Goal: Information Seeking & Learning: Learn about a topic

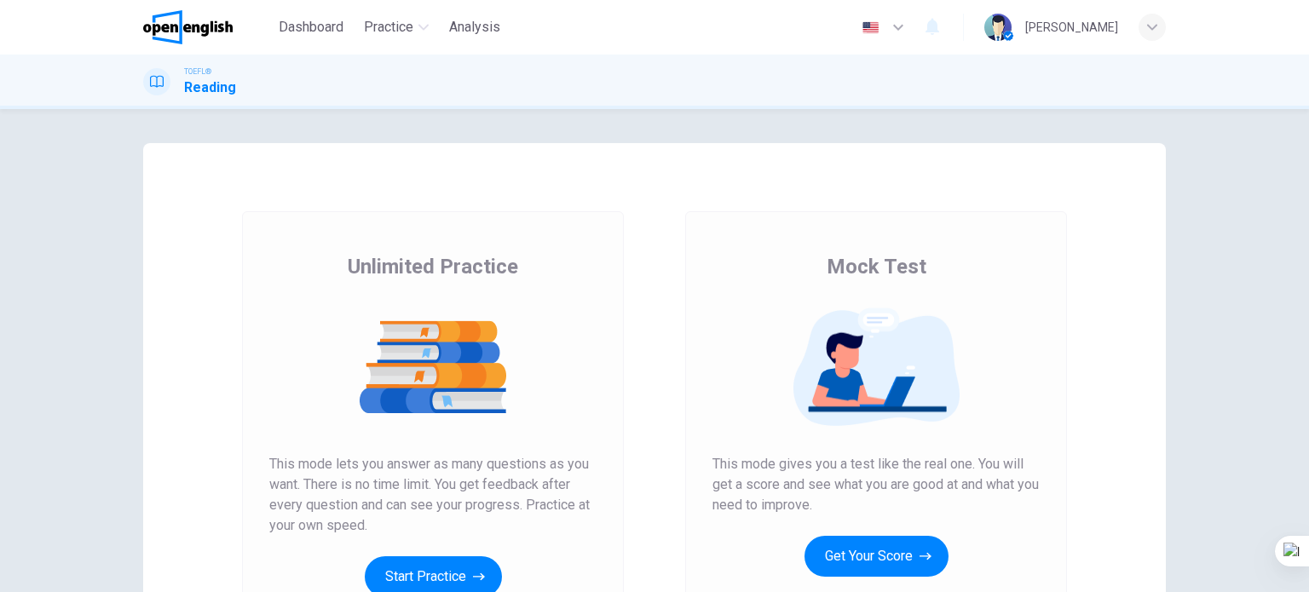
scroll to position [170, 0]
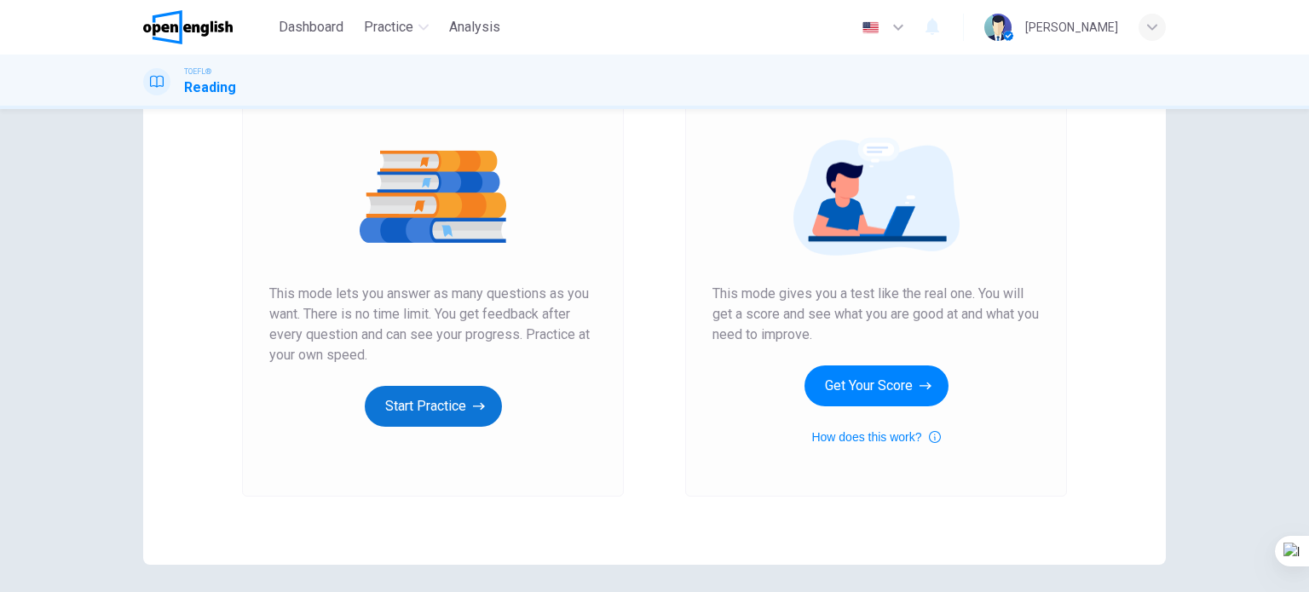
click at [442, 415] on button "Start Practice" at bounding box center [433, 406] width 137 height 41
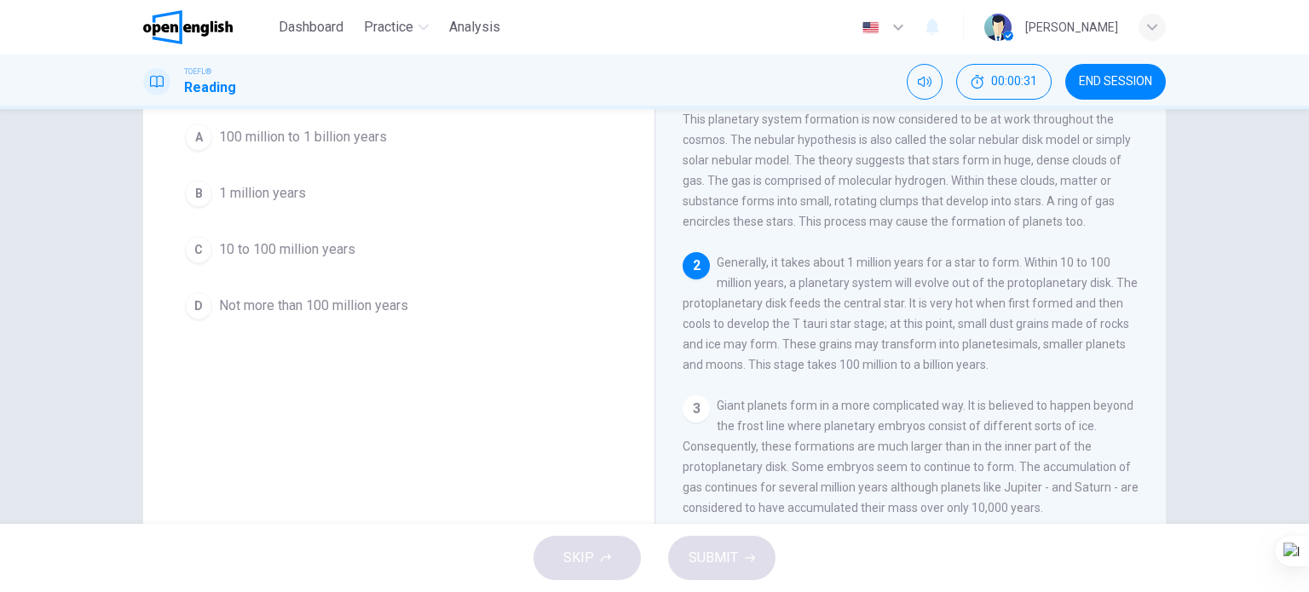
scroll to position [75, 0]
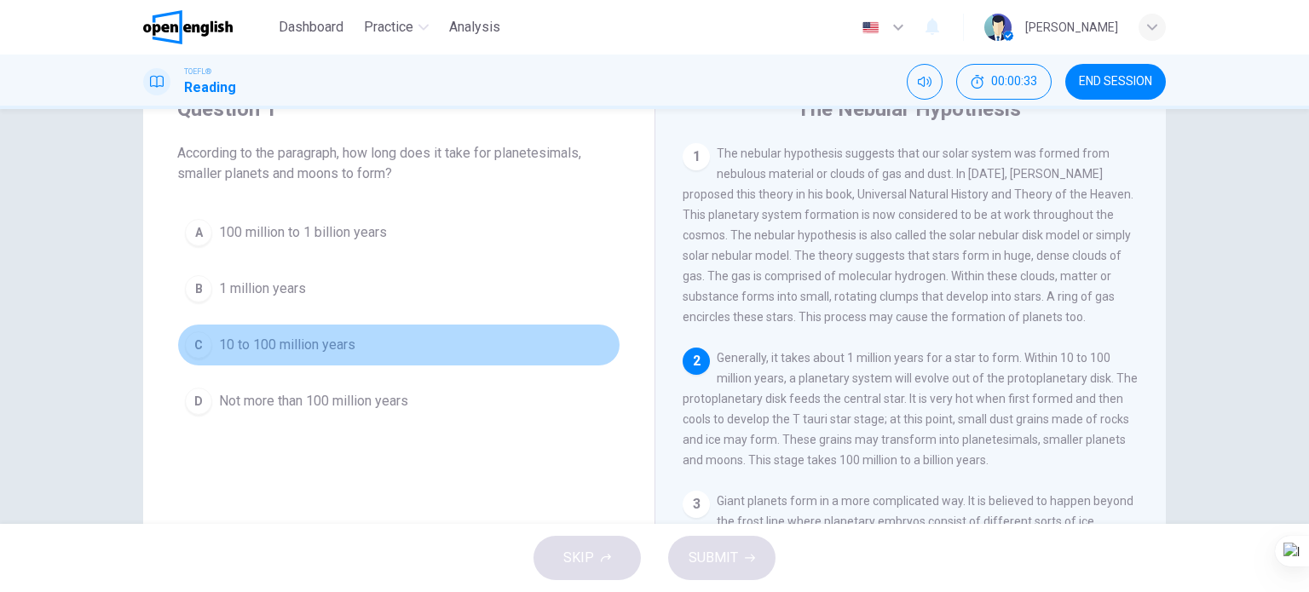
click at [314, 349] on span "10 to 100 million years" at bounding box center [287, 345] width 136 height 20
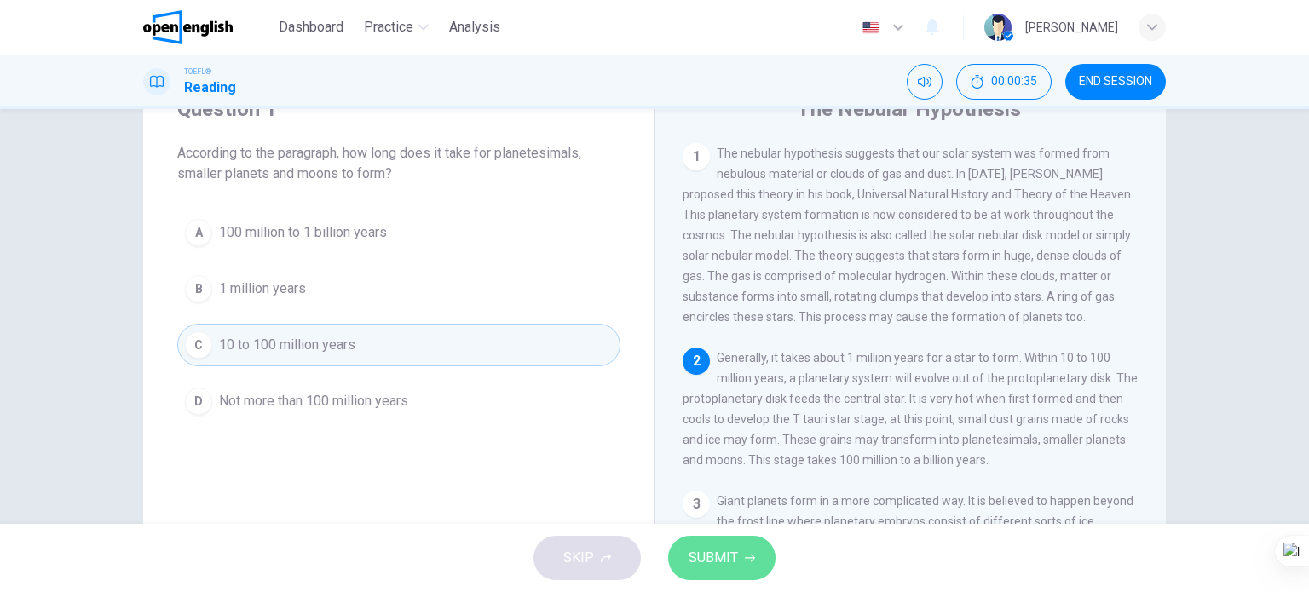
click at [741, 568] on button "SUBMIT" at bounding box center [721, 558] width 107 height 44
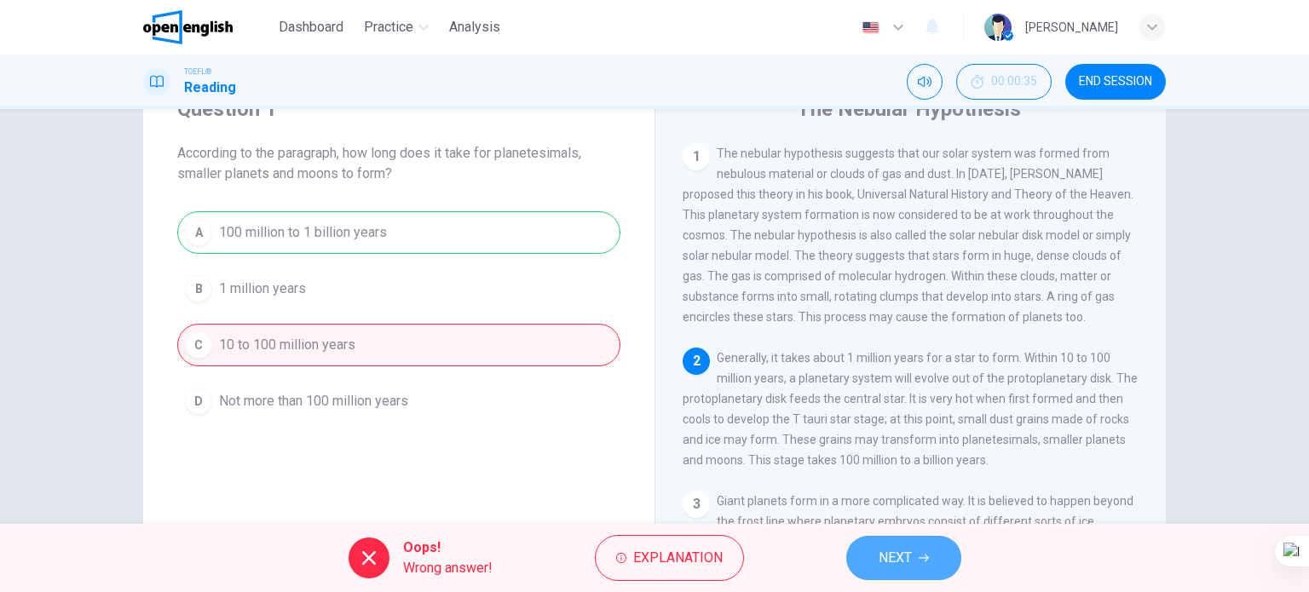
click at [879, 560] on span "NEXT" at bounding box center [895, 558] width 33 height 24
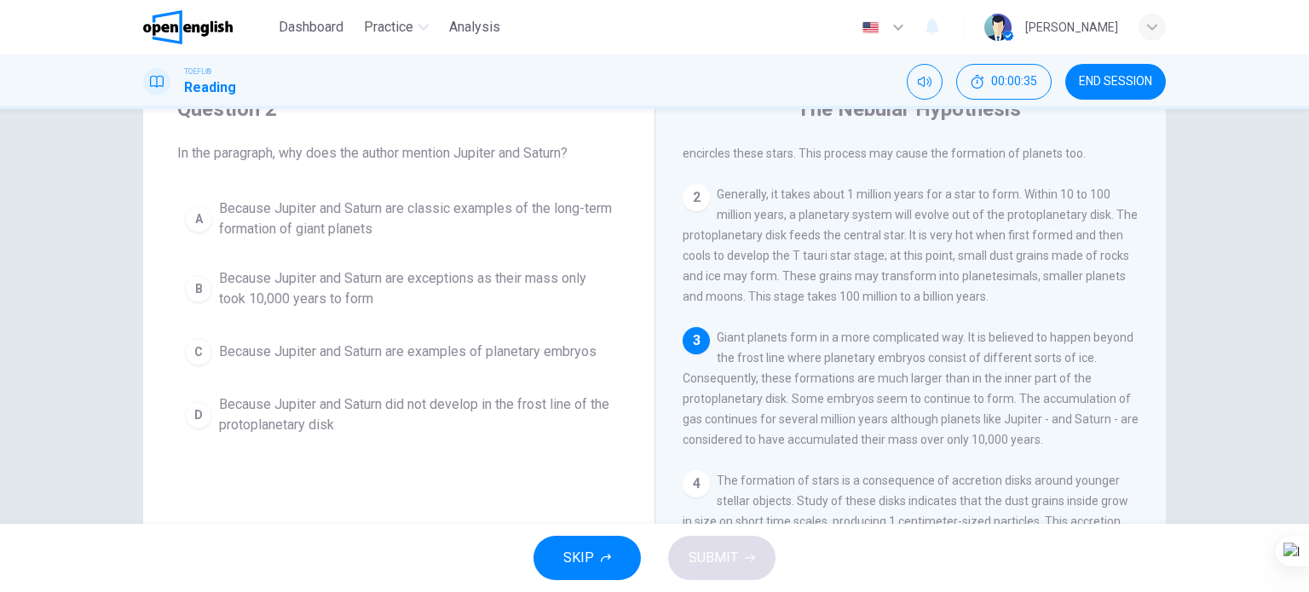
scroll to position [164, 0]
click at [351, 268] on span "Because Jupiter and Saturn are exceptions as their mass only took 10,000 years …" at bounding box center [416, 288] width 394 height 41
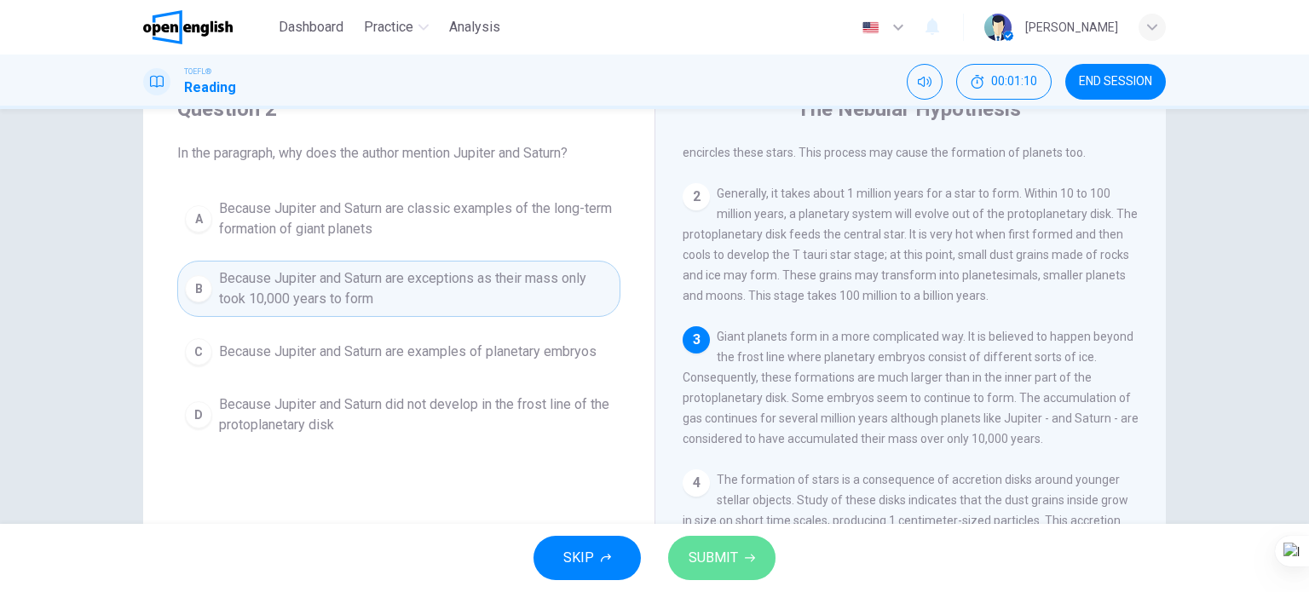
click at [702, 551] on button "SUBMIT" at bounding box center [721, 558] width 107 height 44
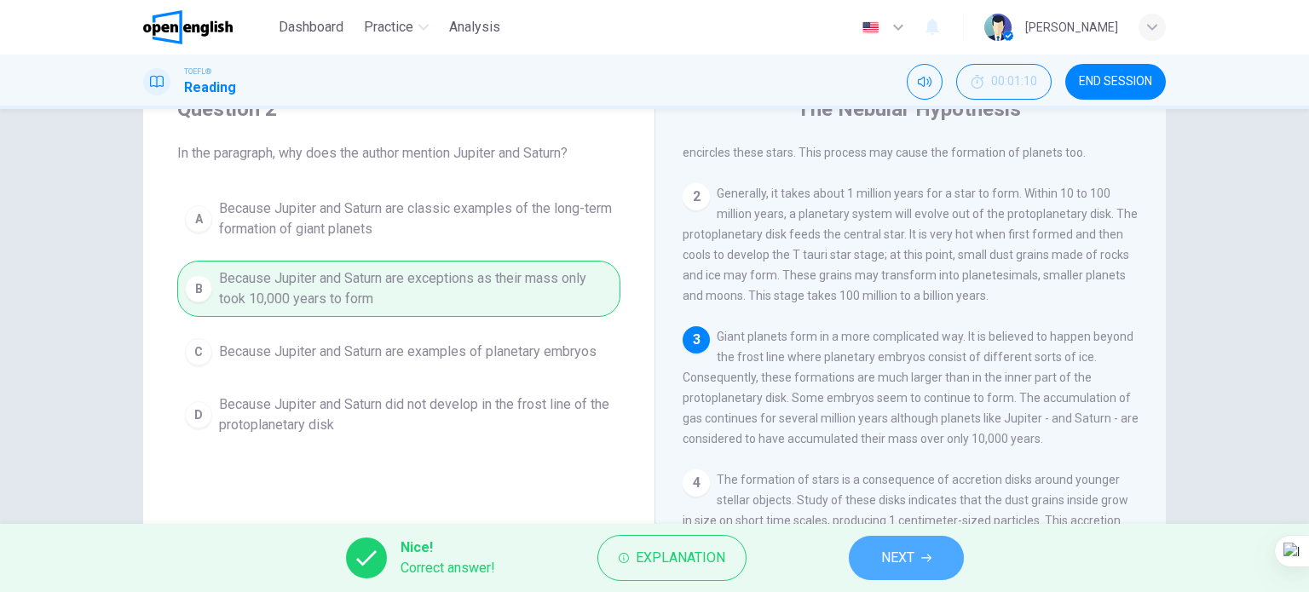
drag, startPoint x: 901, startPoint y: 558, endPoint x: 757, endPoint y: 516, distance: 150.0
click at [900, 558] on span "NEXT" at bounding box center [897, 558] width 33 height 24
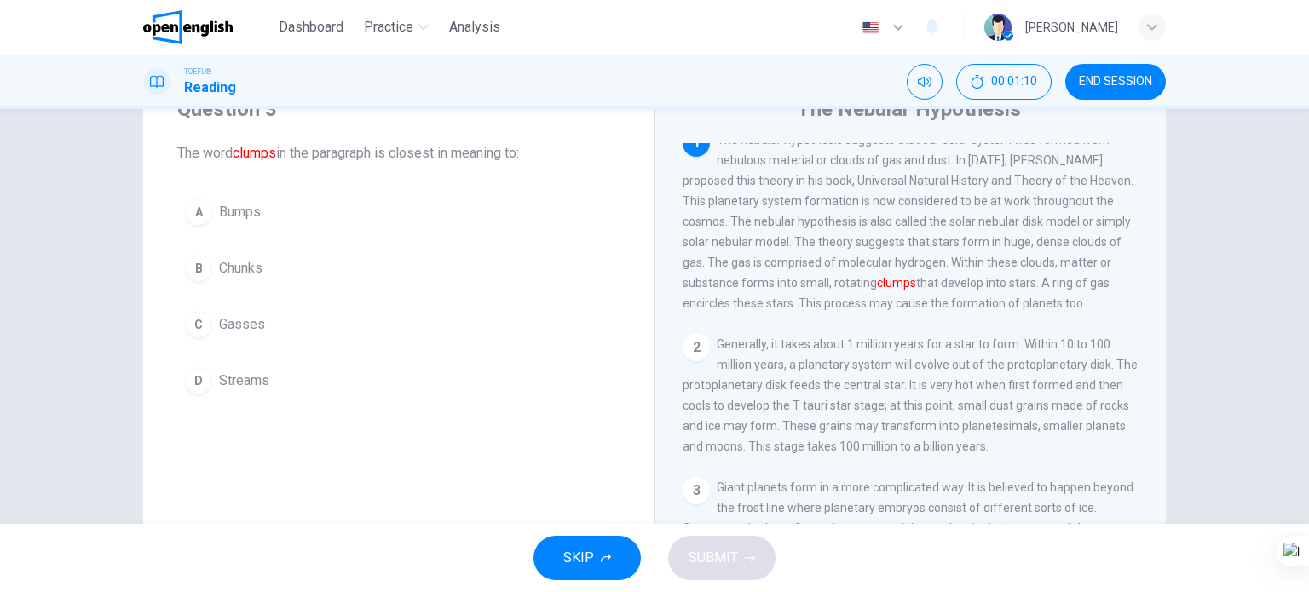
scroll to position [0, 0]
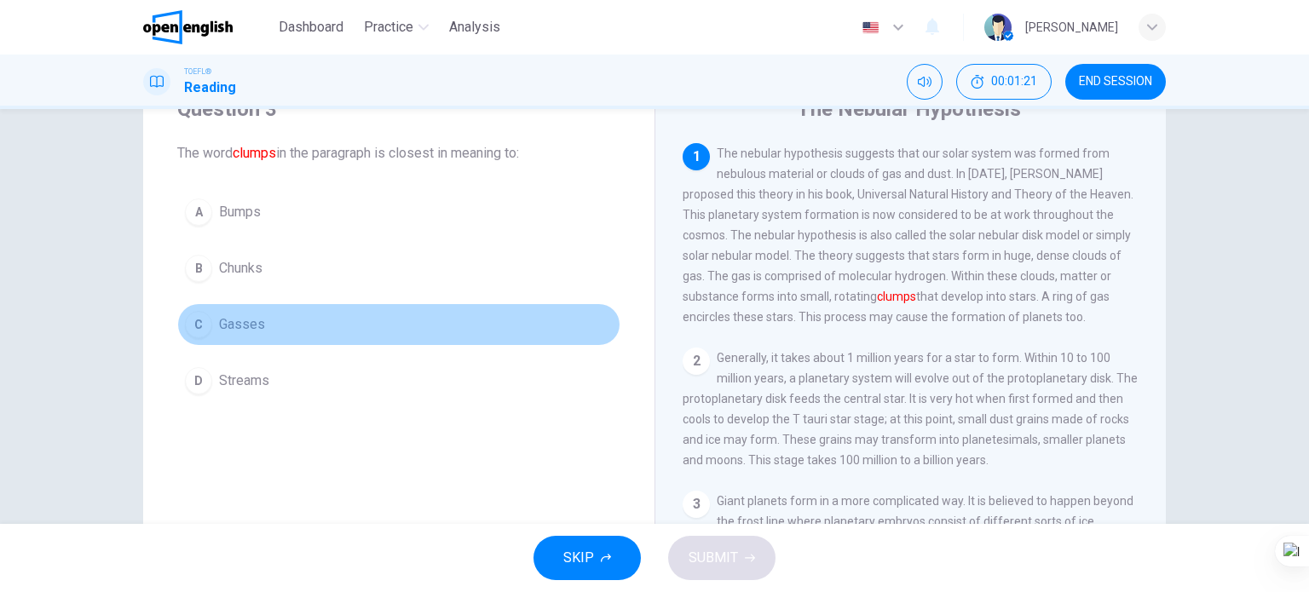
click at [253, 326] on span "Gasses" at bounding box center [242, 324] width 46 height 20
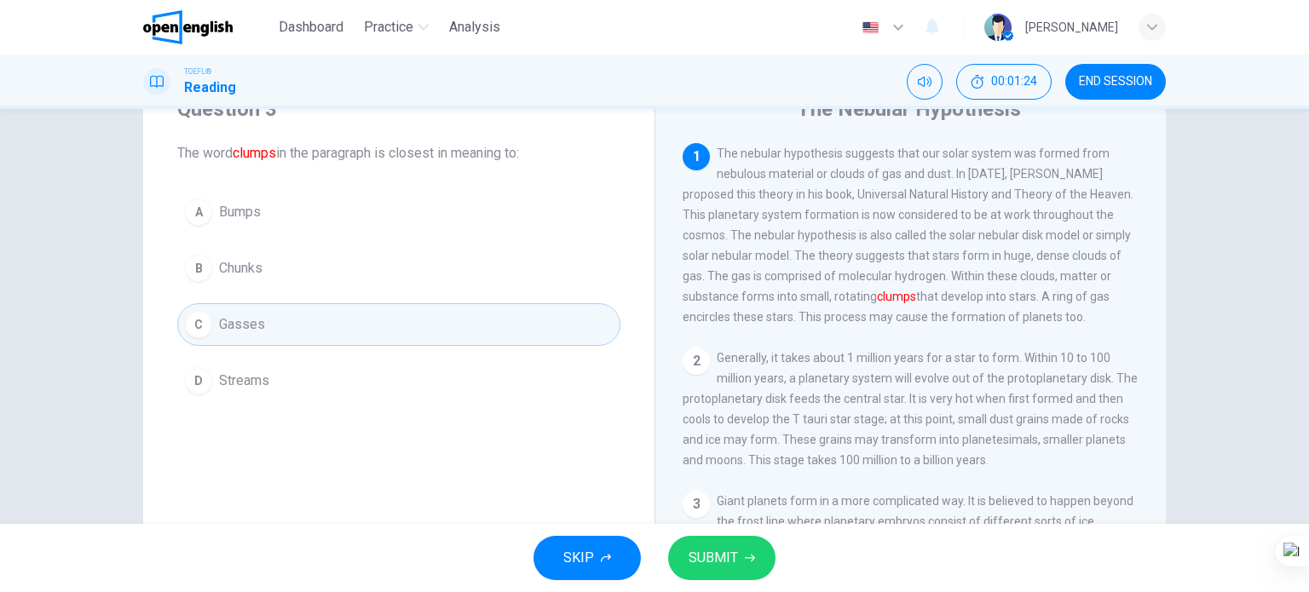
click at [712, 561] on span "SUBMIT" at bounding box center [713, 558] width 49 height 24
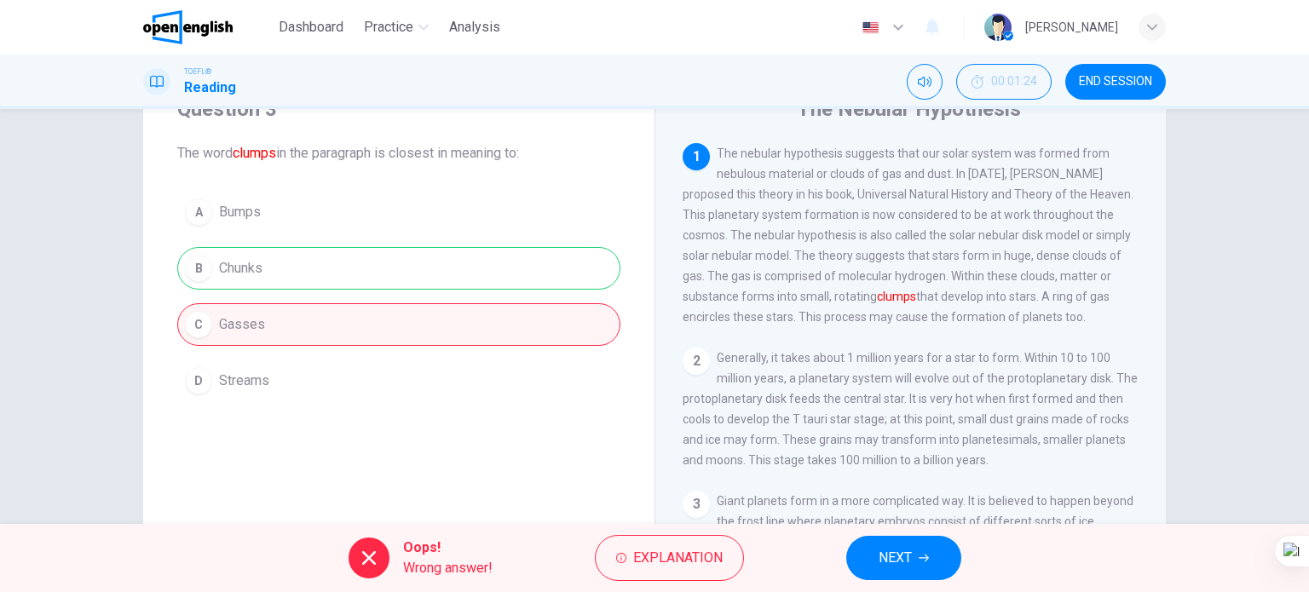
click at [933, 562] on button "NEXT" at bounding box center [903, 558] width 115 height 44
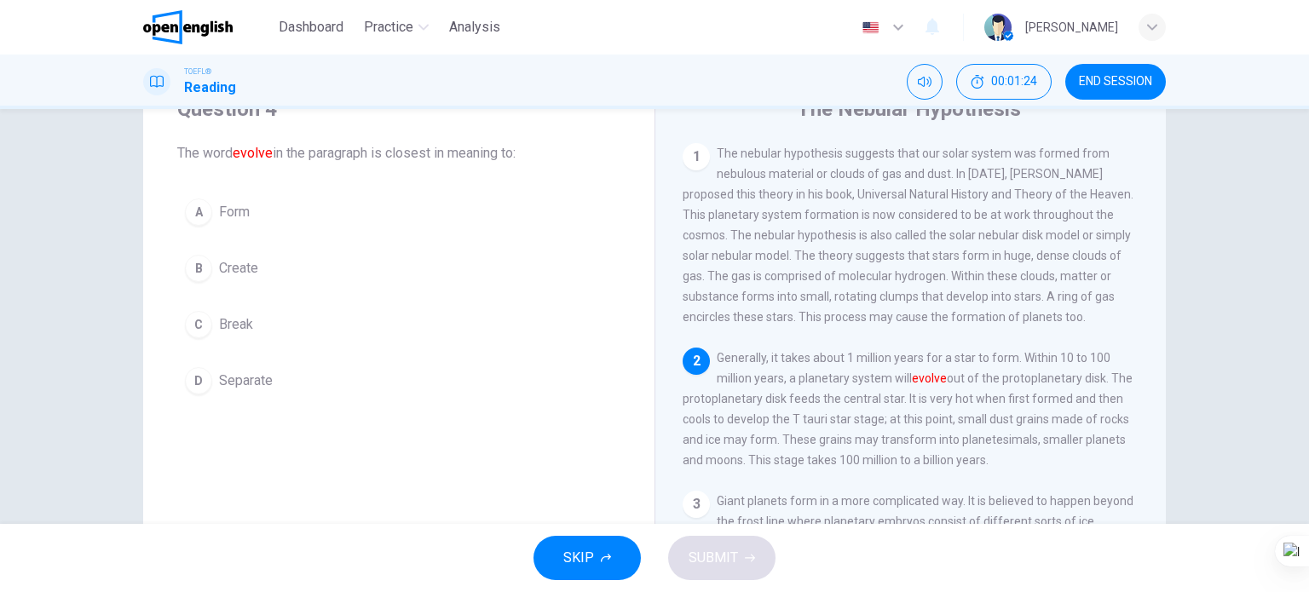
scroll to position [17, 0]
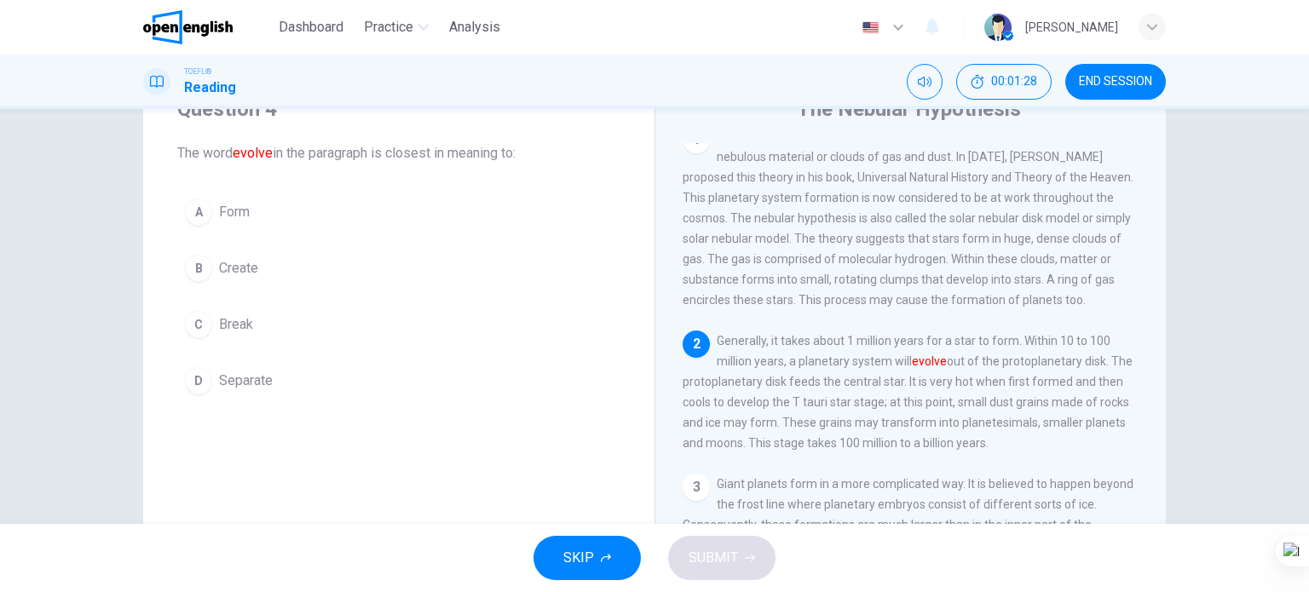
click at [238, 212] on span "Form" at bounding box center [234, 212] width 31 height 20
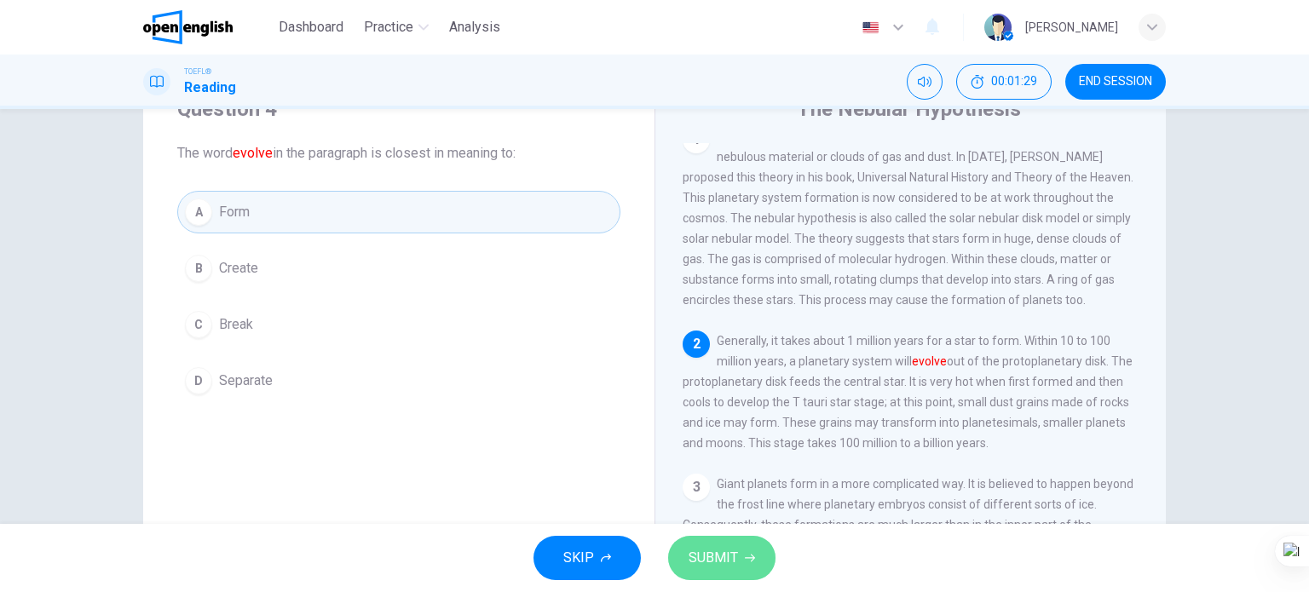
click at [706, 562] on span "SUBMIT" at bounding box center [713, 558] width 49 height 24
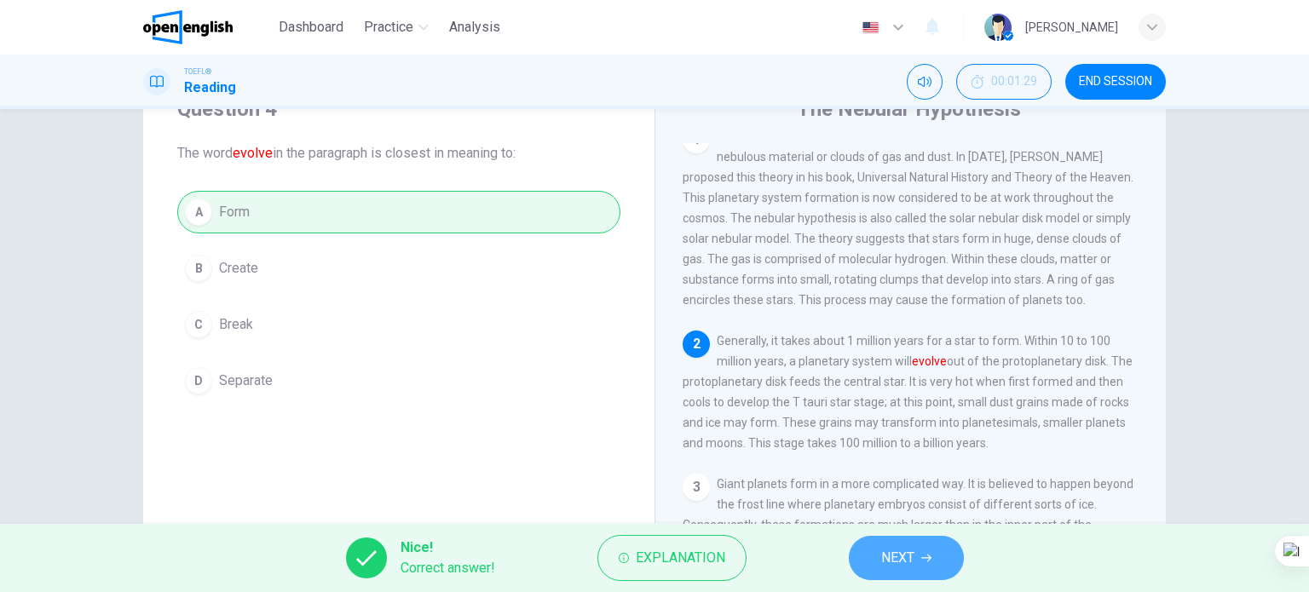
drag, startPoint x: 895, startPoint y: 560, endPoint x: 828, endPoint y: 566, distance: 67.6
click at [894, 560] on span "NEXT" at bounding box center [897, 558] width 33 height 24
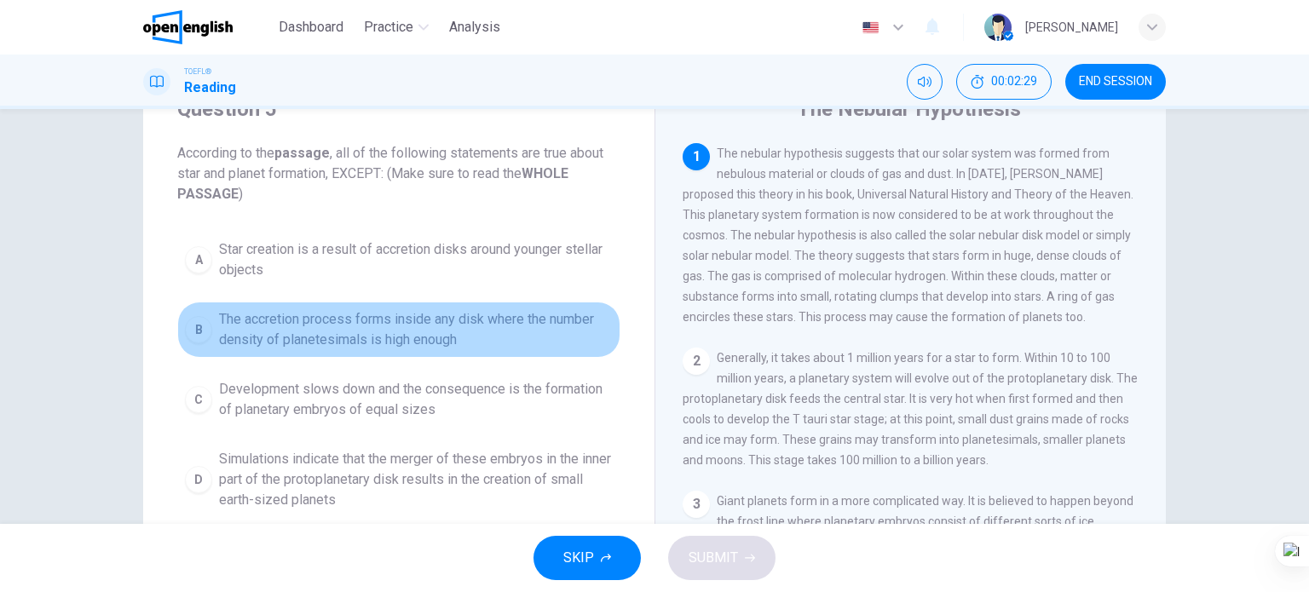
click at [389, 330] on span "The accretion process forms inside any disk where the number density of planete…" at bounding box center [416, 329] width 394 height 41
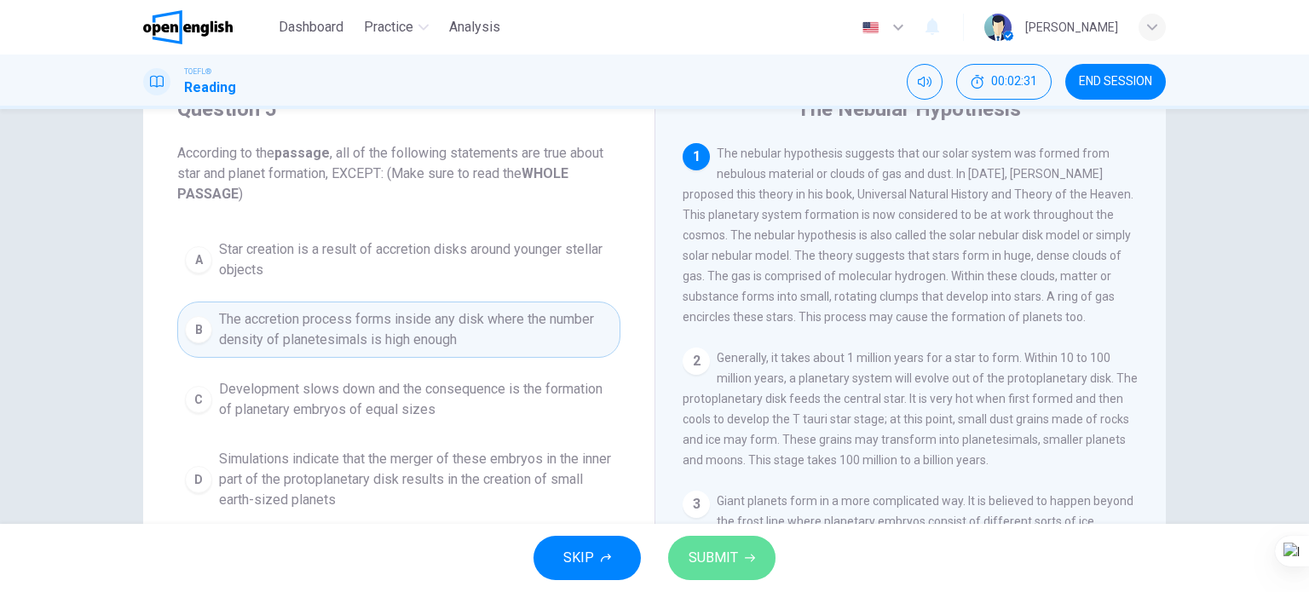
click at [712, 556] on span "SUBMIT" at bounding box center [713, 558] width 49 height 24
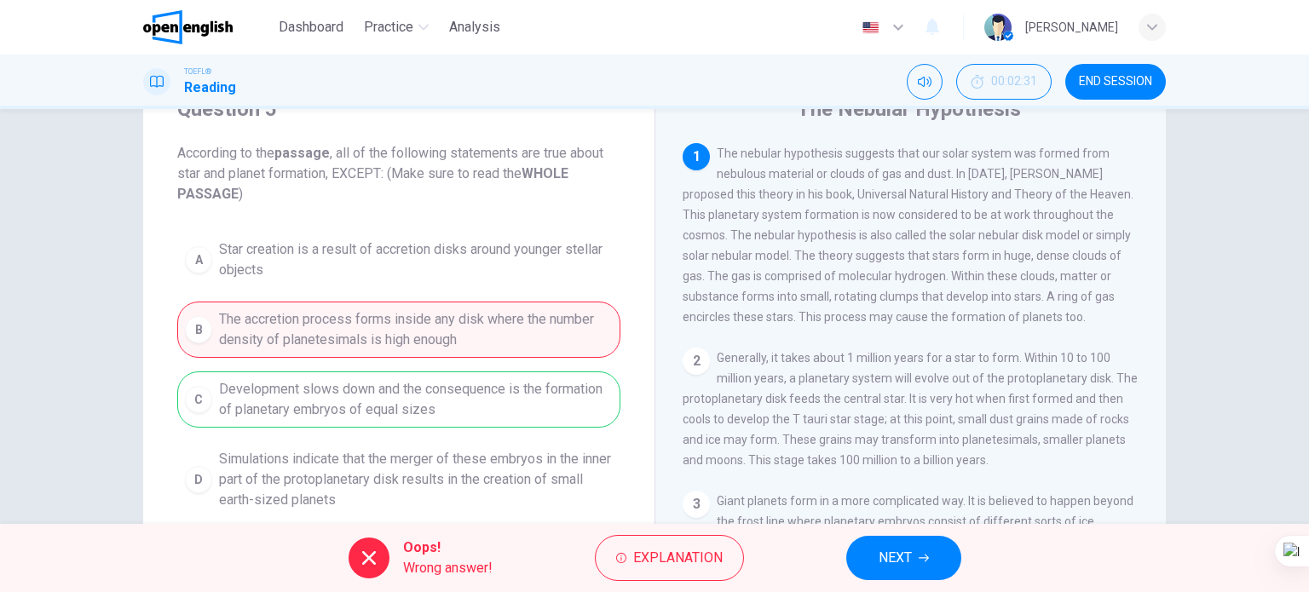
click at [889, 553] on span "NEXT" at bounding box center [895, 558] width 33 height 24
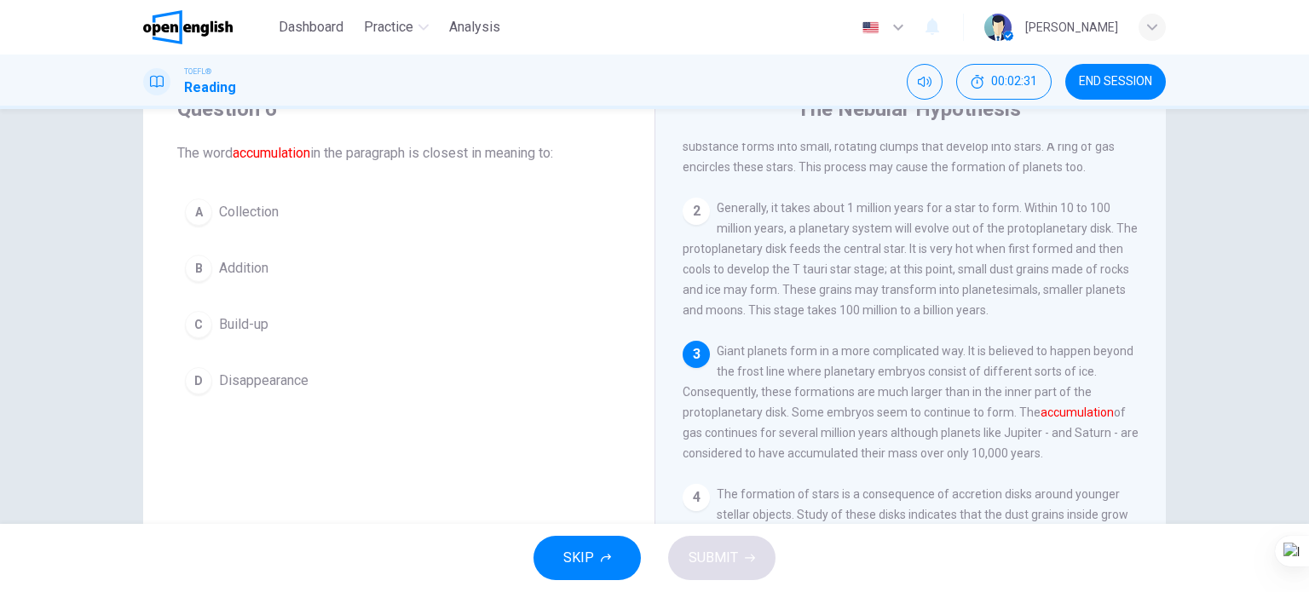
scroll to position [164, 0]
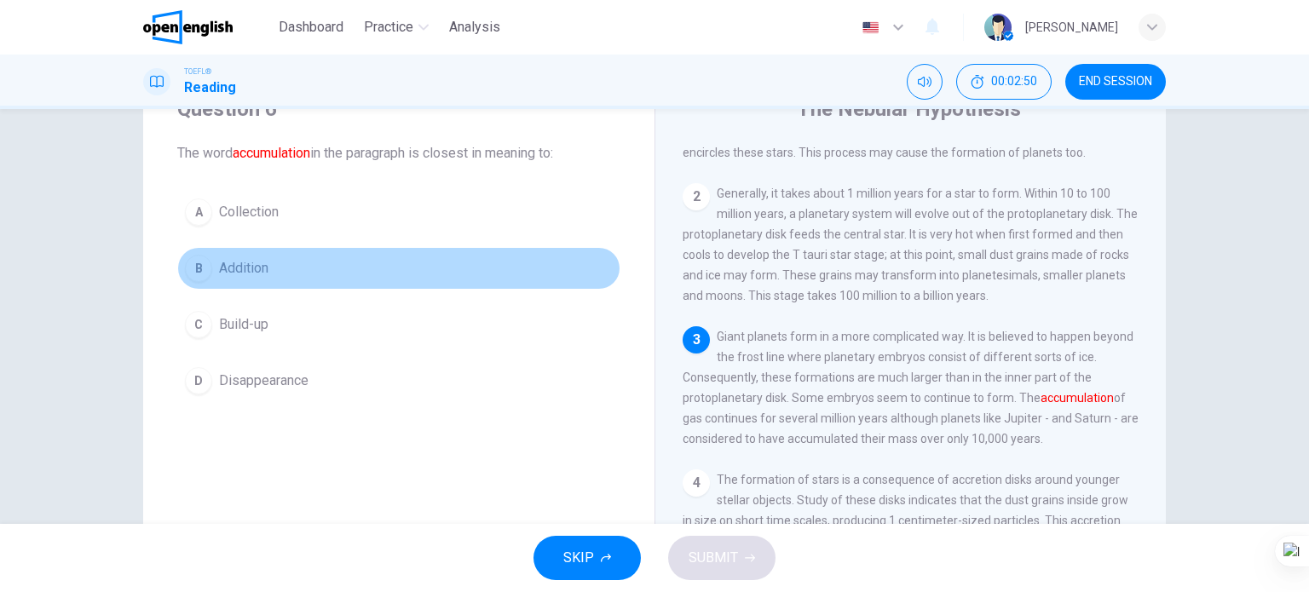
click at [229, 275] on span "Addition" at bounding box center [243, 268] width 49 height 20
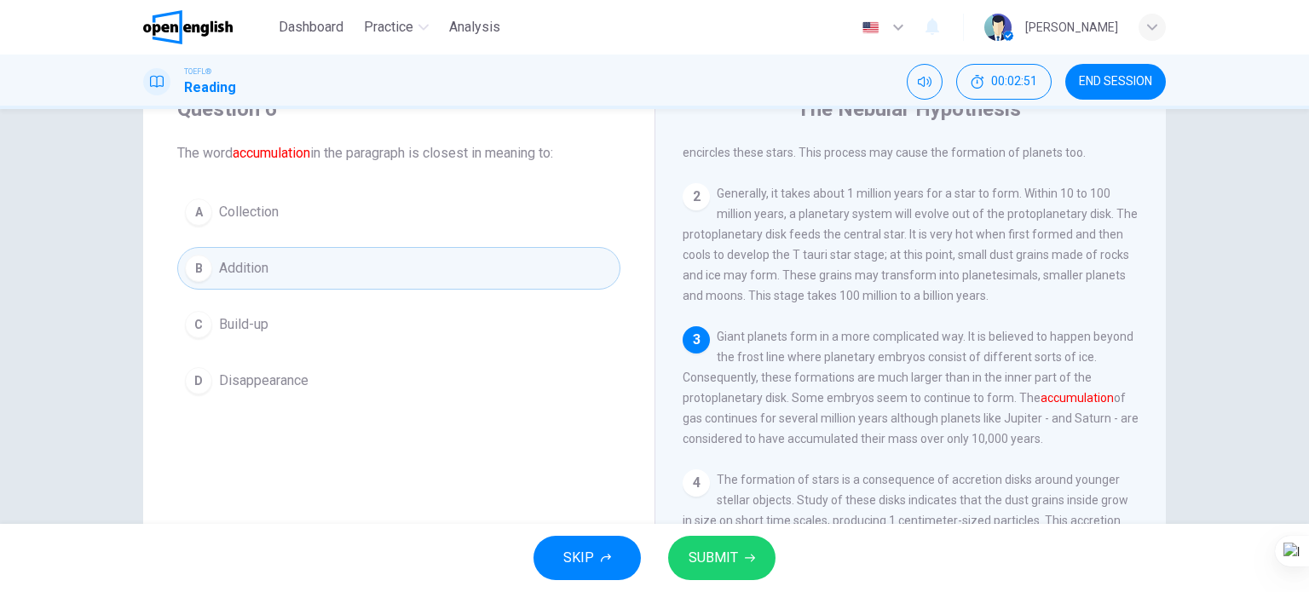
drag, startPoint x: 283, startPoint y: 191, endPoint x: 293, endPoint y: 210, distance: 21.4
click at [286, 197] on button "A Collection" at bounding box center [398, 212] width 443 height 43
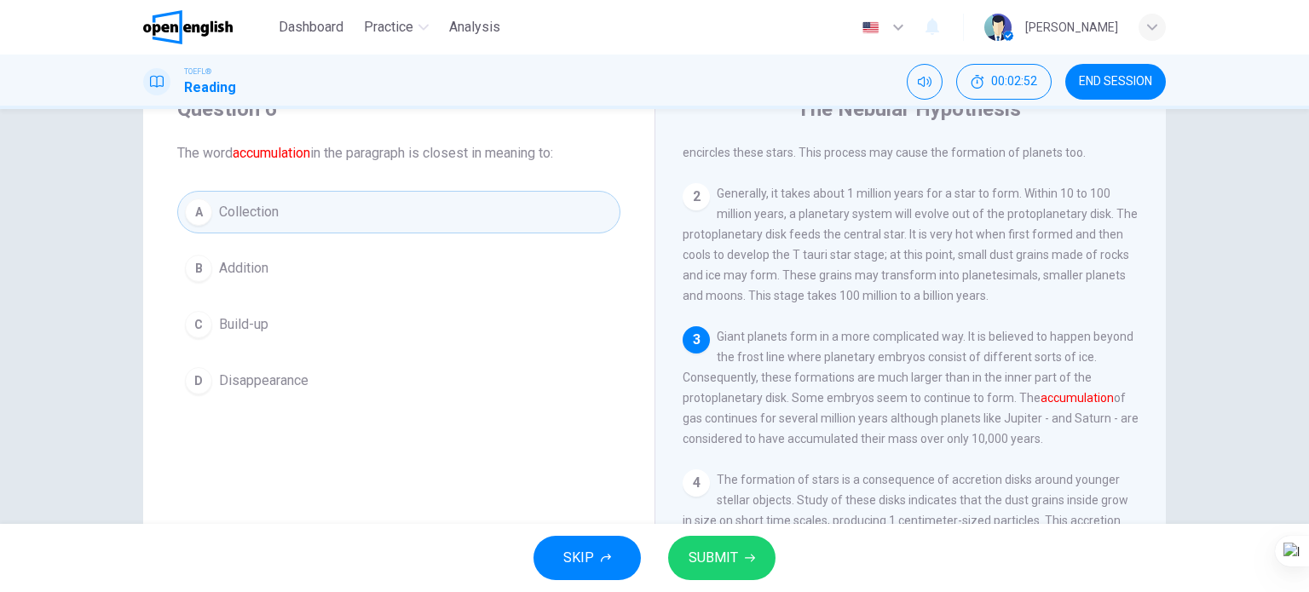
click at [731, 555] on span "SUBMIT" at bounding box center [713, 558] width 49 height 24
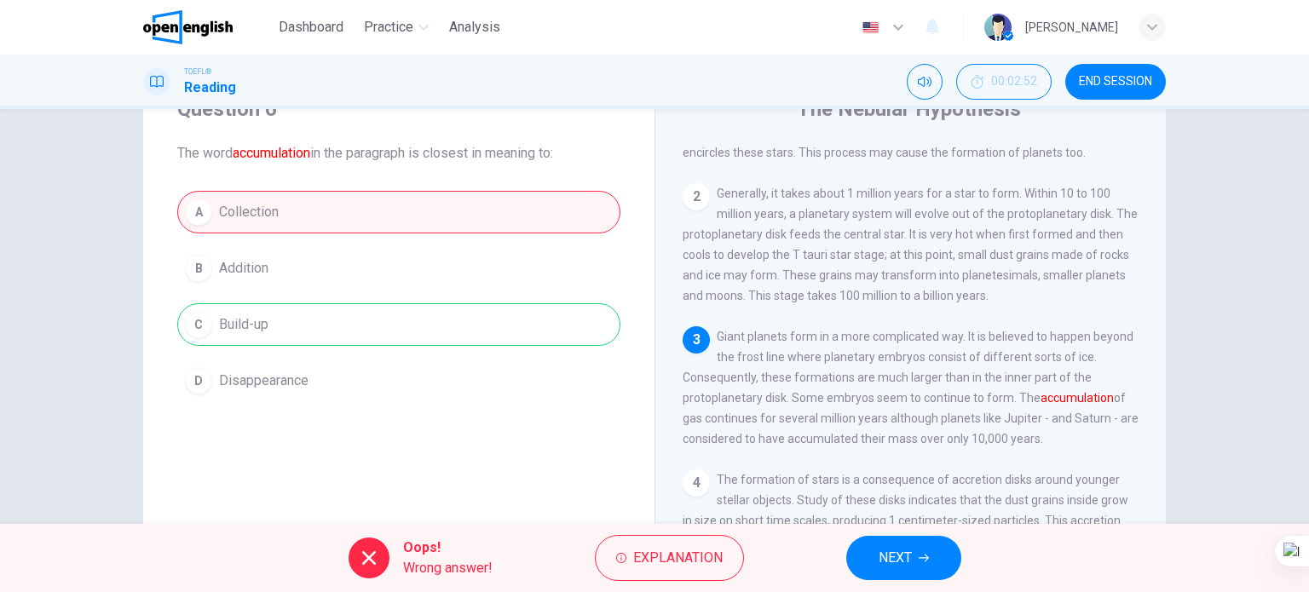
drag, startPoint x: 902, startPoint y: 551, endPoint x: 849, endPoint y: 546, distance: 53.0
click at [900, 551] on span "NEXT" at bounding box center [895, 558] width 33 height 24
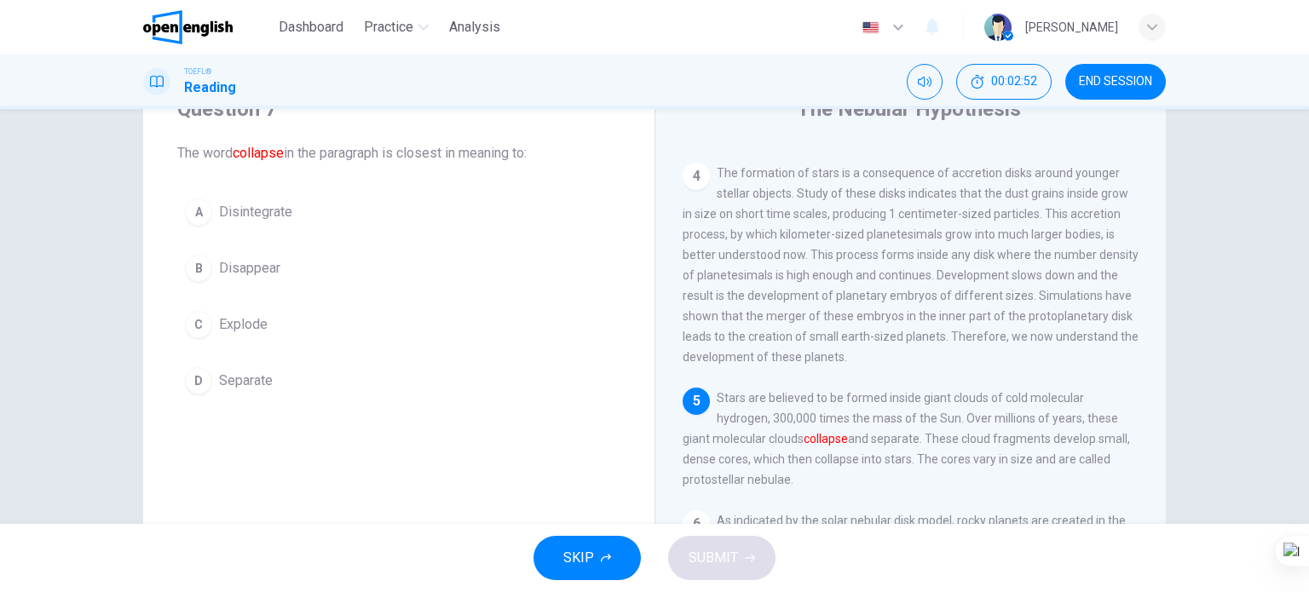
scroll to position [499, 0]
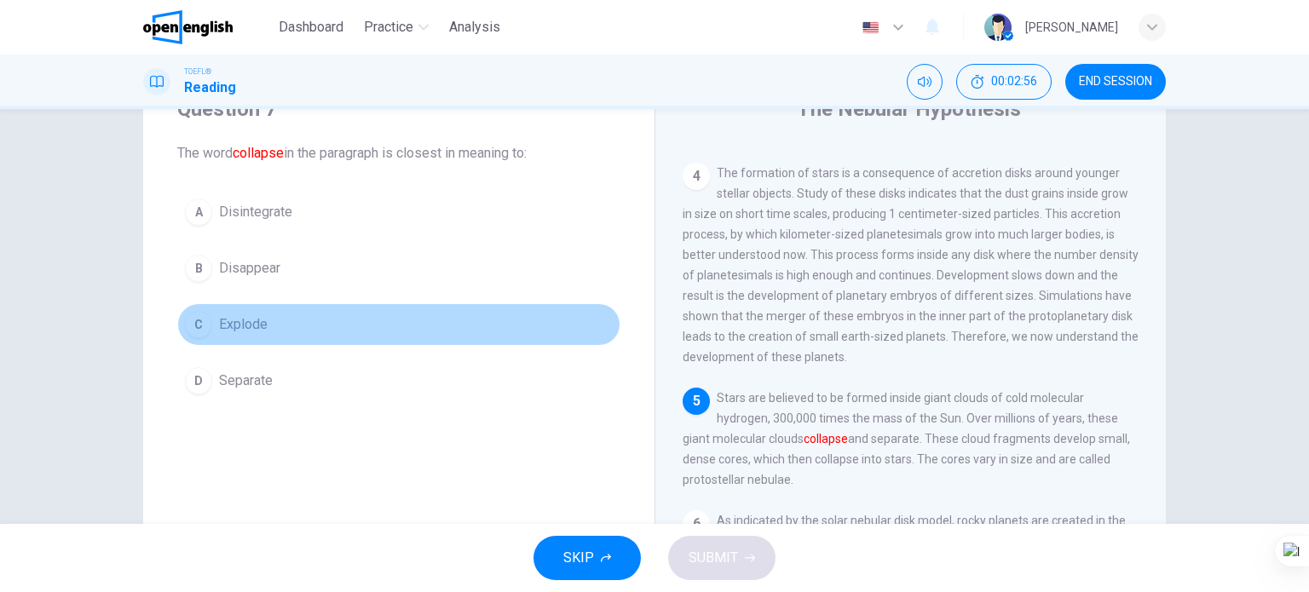
click at [251, 326] on span "Explode" at bounding box center [243, 324] width 49 height 20
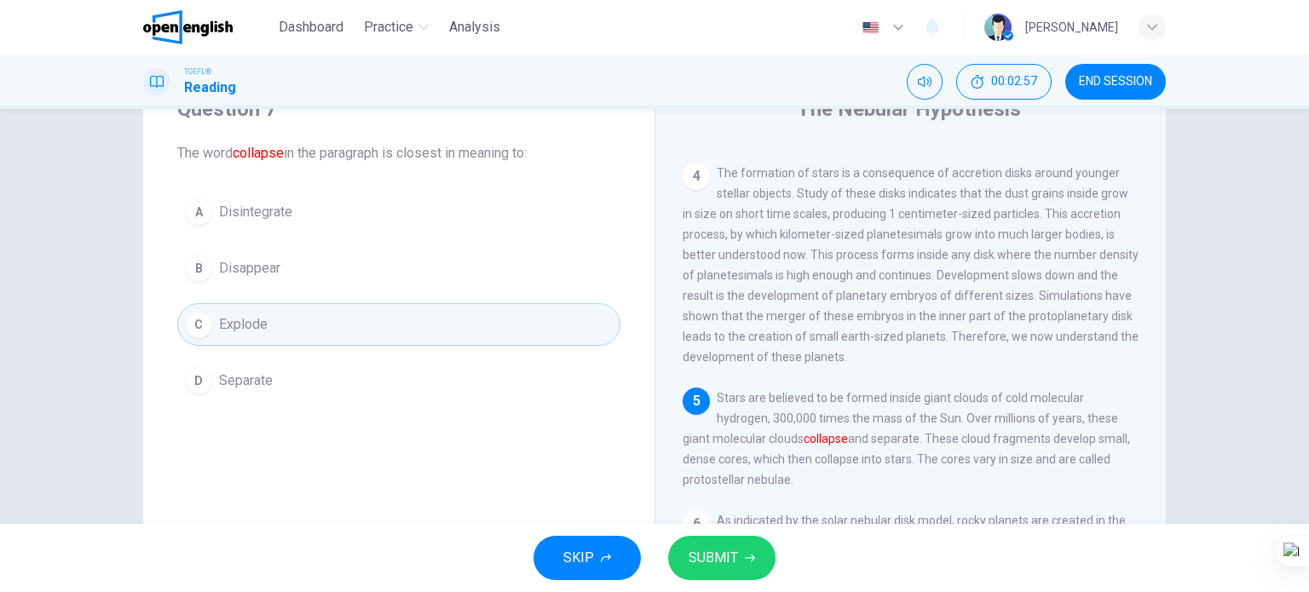
click at [716, 555] on span "SUBMIT" at bounding box center [713, 558] width 49 height 24
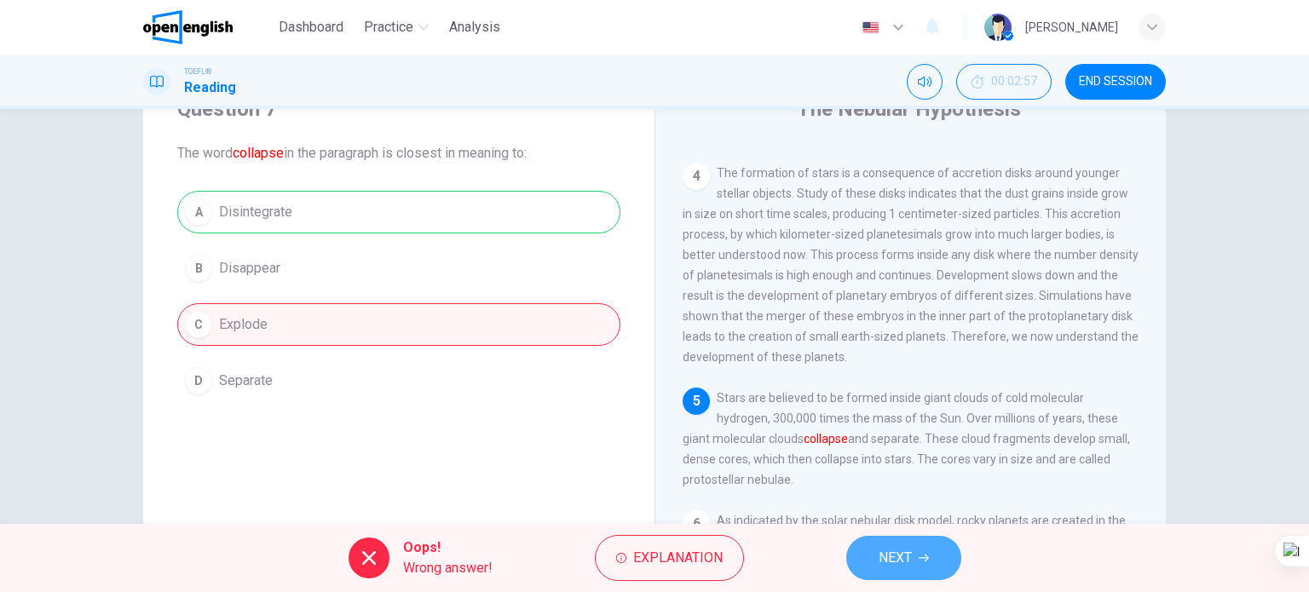
click at [880, 553] on span "NEXT" at bounding box center [895, 558] width 33 height 24
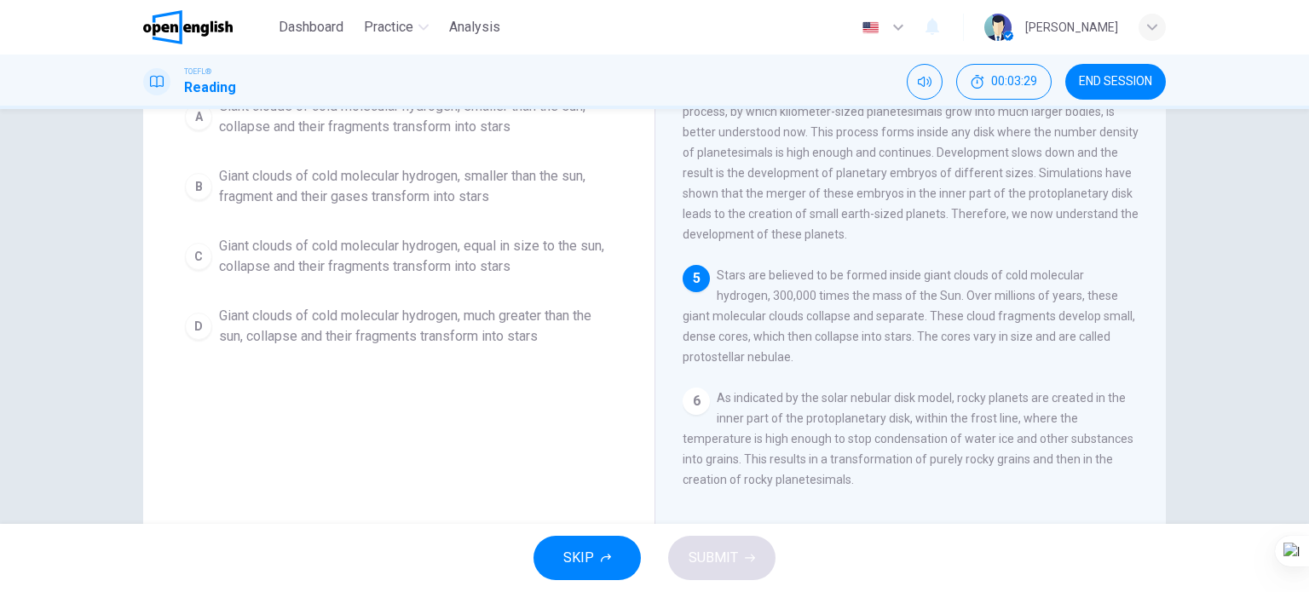
scroll to position [160, 0]
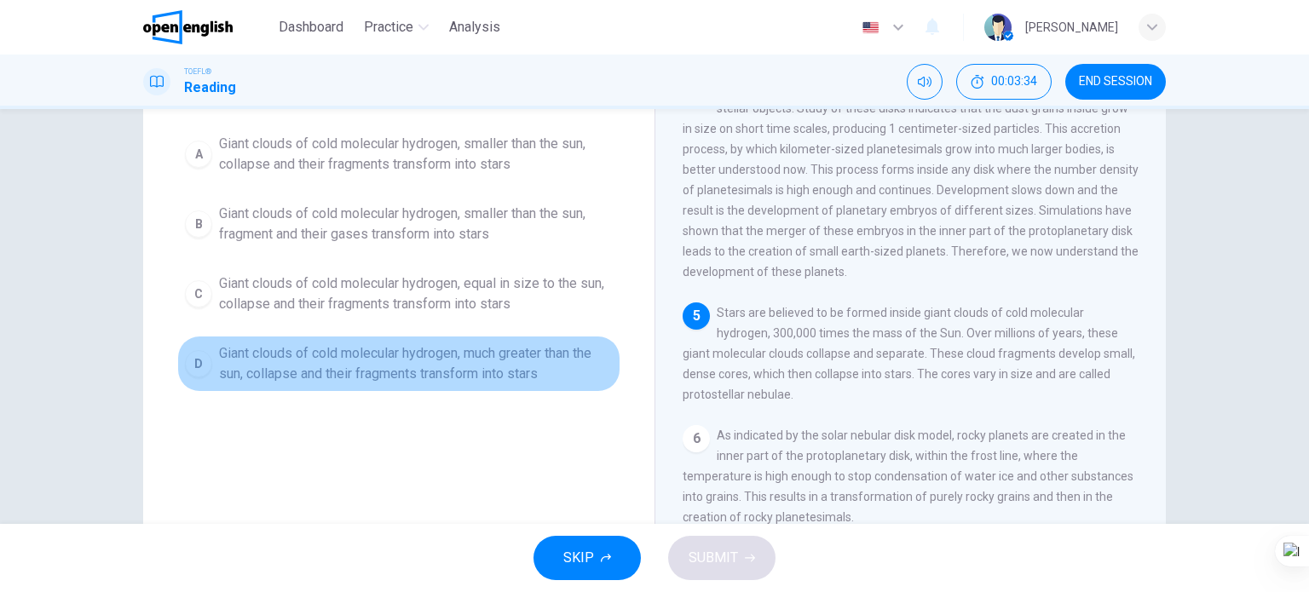
click at [351, 367] on span "Giant clouds of cold molecular hydrogen, much greater than the sun, collapse an…" at bounding box center [416, 363] width 394 height 41
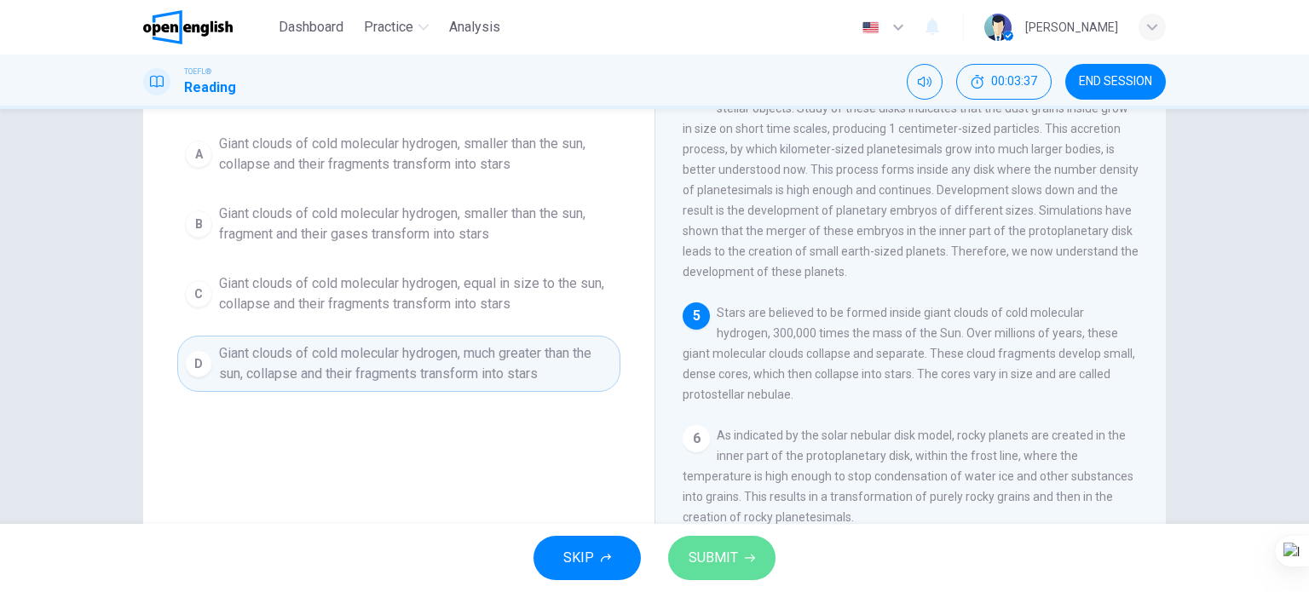
click at [716, 552] on span "SUBMIT" at bounding box center [713, 558] width 49 height 24
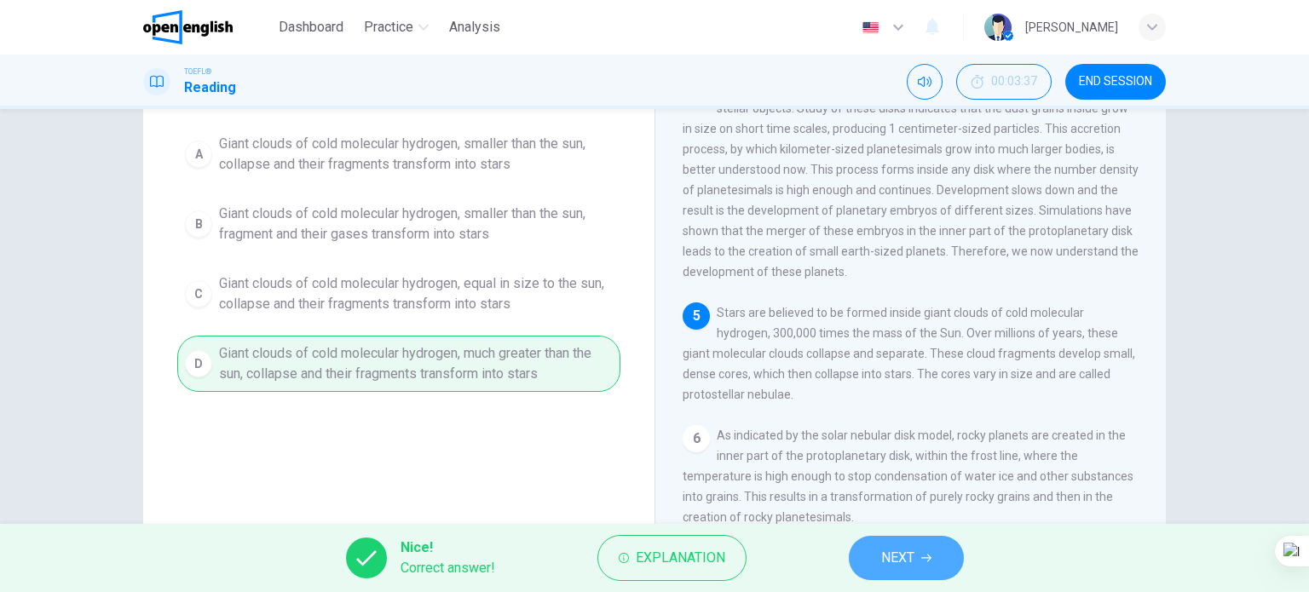
click at [894, 542] on button "NEXT" at bounding box center [906, 558] width 115 height 44
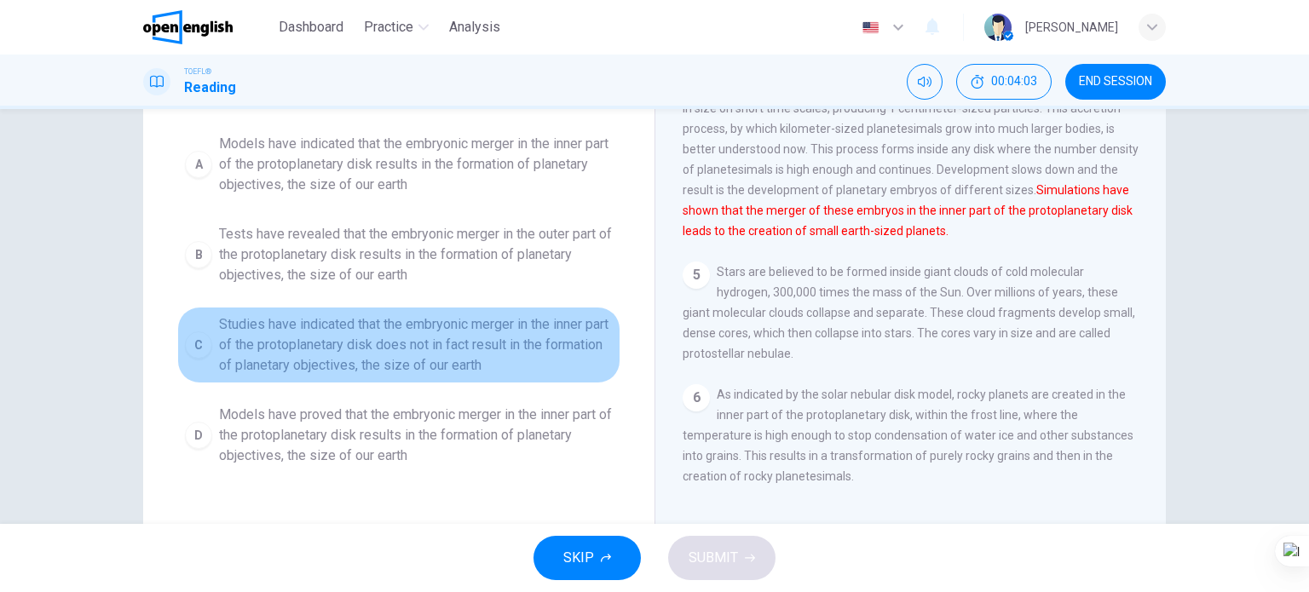
click at [269, 338] on span "Studies have indicated that the embryonic merger in the inner part of the proto…" at bounding box center [416, 344] width 394 height 61
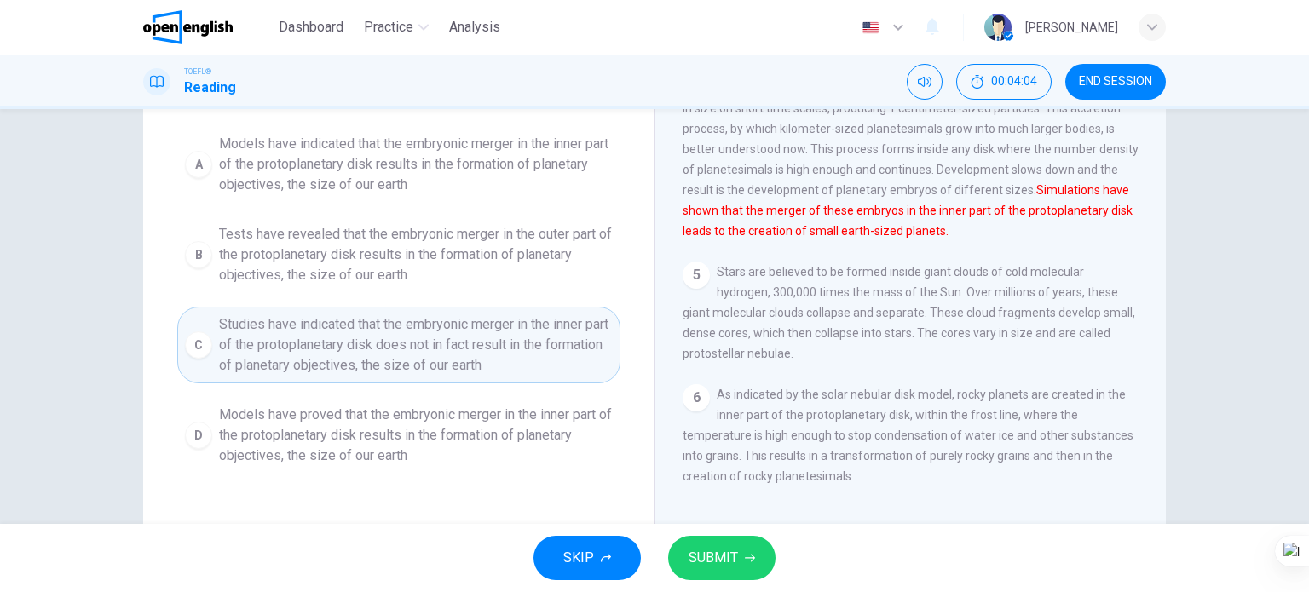
click at [723, 569] on span "SUBMIT" at bounding box center [713, 558] width 49 height 24
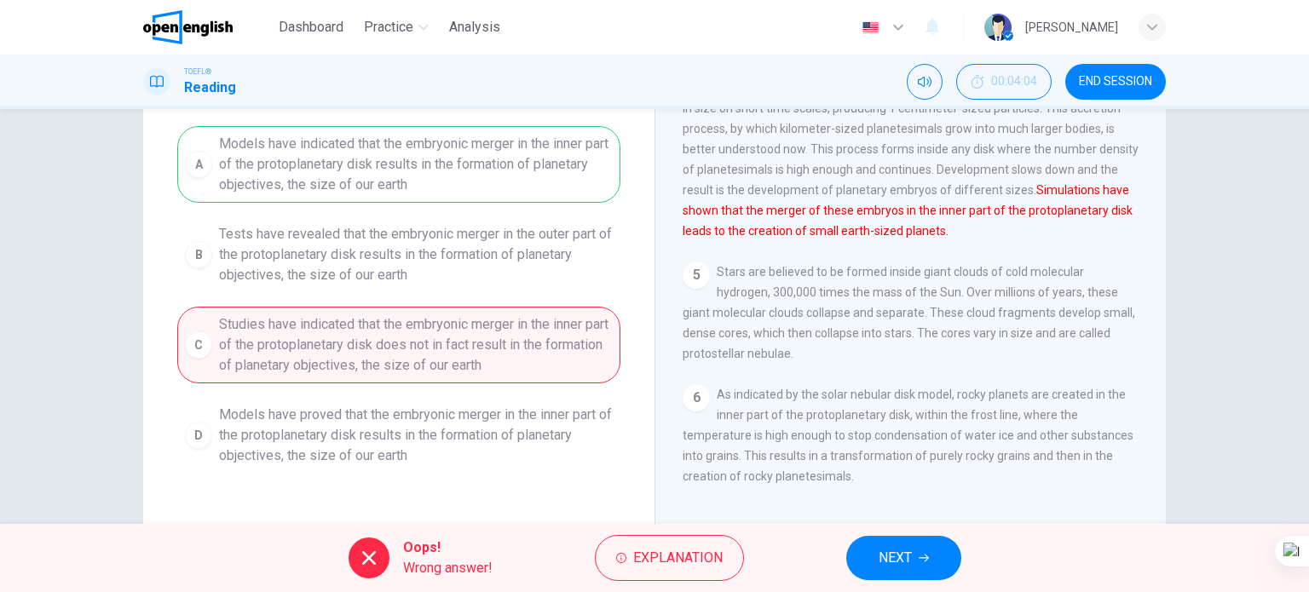
click at [919, 558] on icon "button" at bounding box center [924, 558] width 10 height 10
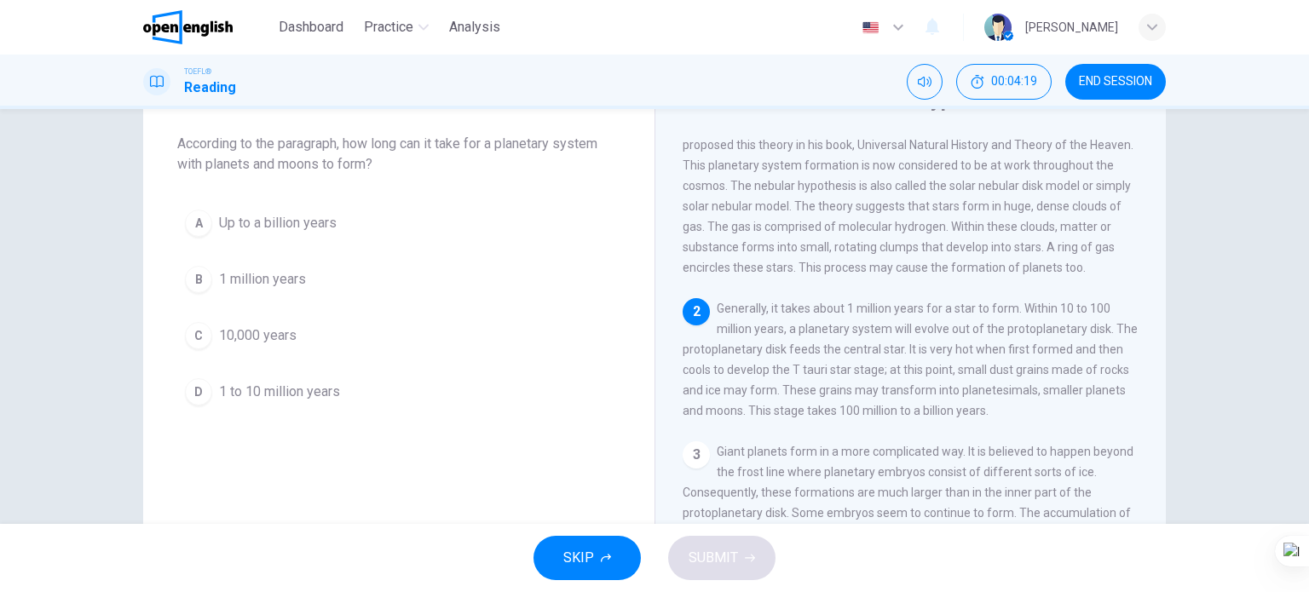
scroll to position [85, 0]
click at [260, 223] on span "Up to a billion years" at bounding box center [278, 222] width 118 height 20
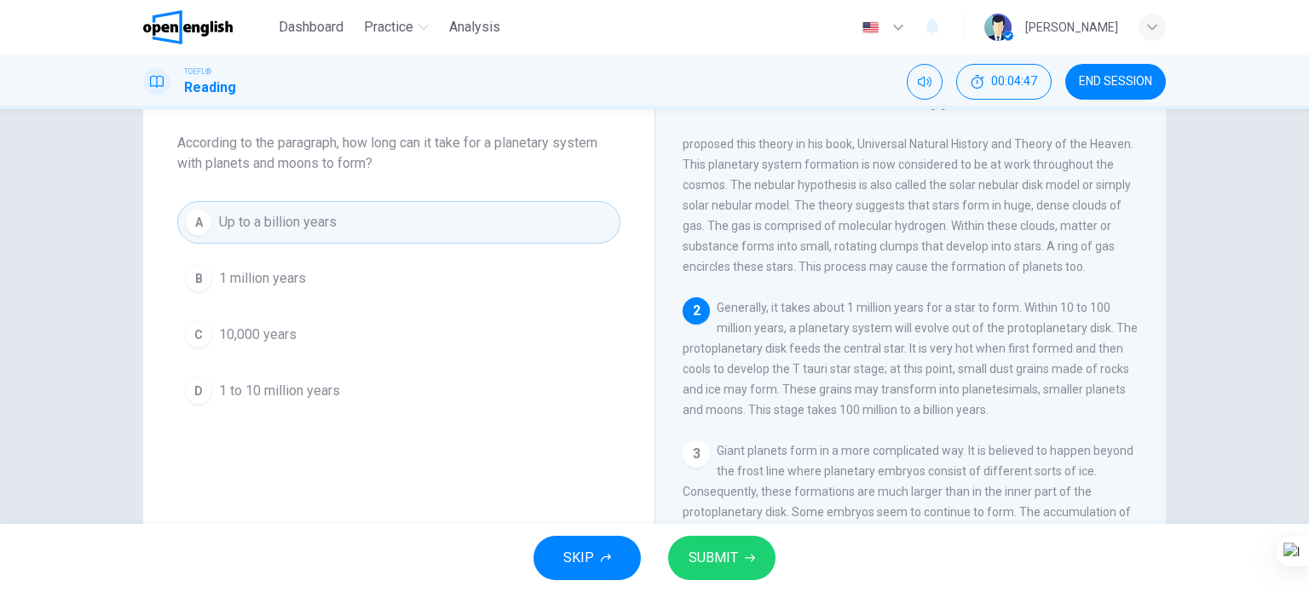
click at [719, 562] on span "SUBMIT" at bounding box center [713, 558] width 49 height 24
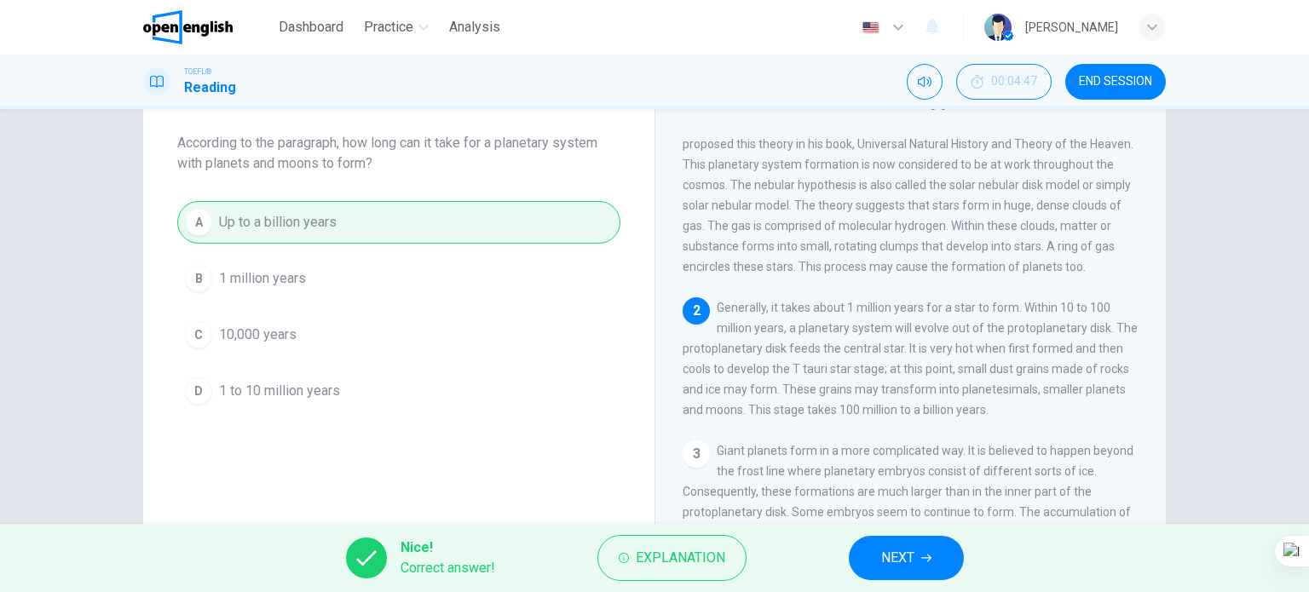
click at [883, 542] on button "NEXT" at bounding box center [906, 558] width 115 height 44
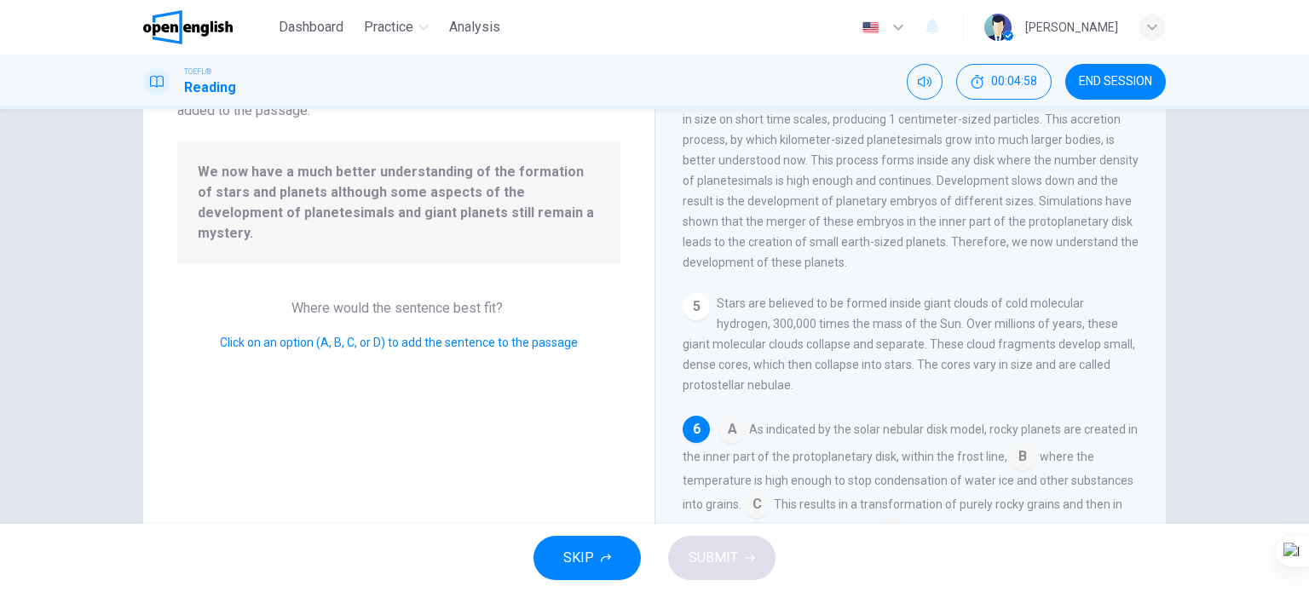
scroll to position [245, 0]
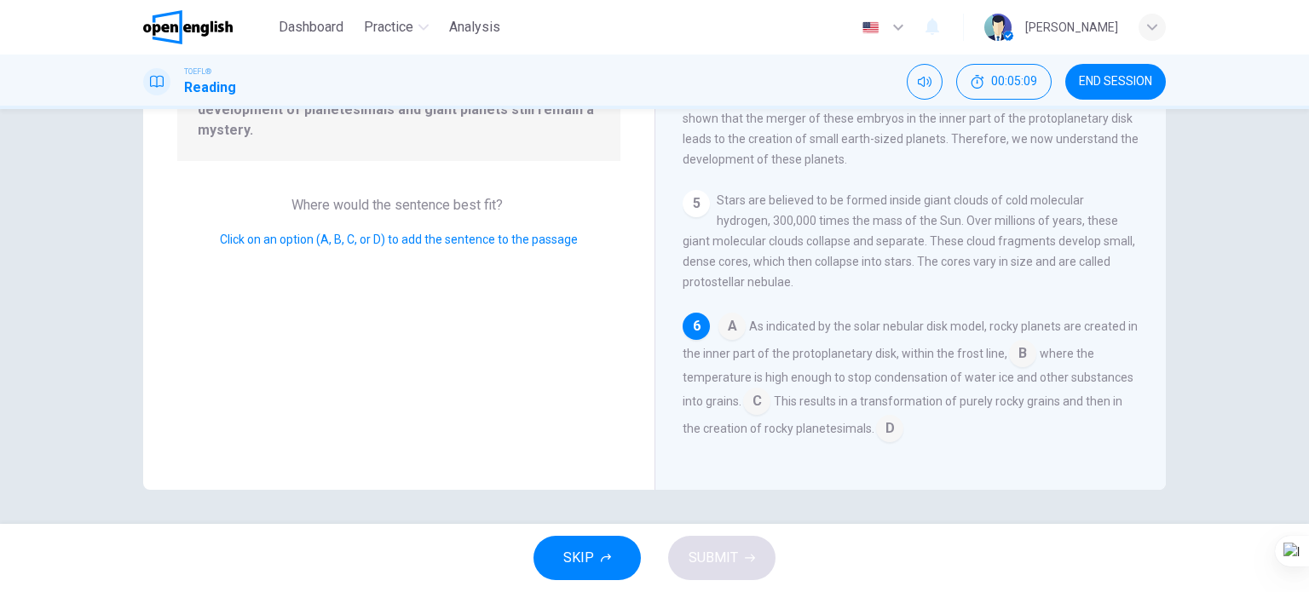
click at [753, 405] on input at bounding box center [756, 402] width 27 height 27
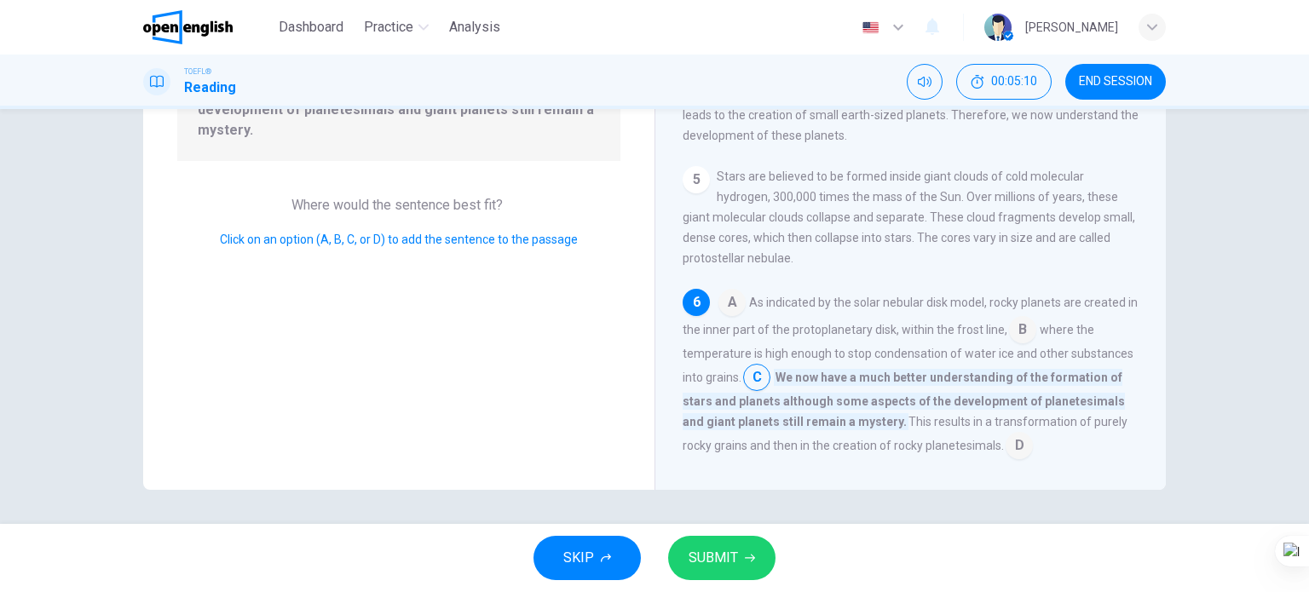
click at [728, 554] on span "SUBMIT" at bounding box center [713, 558] width 49 height 24
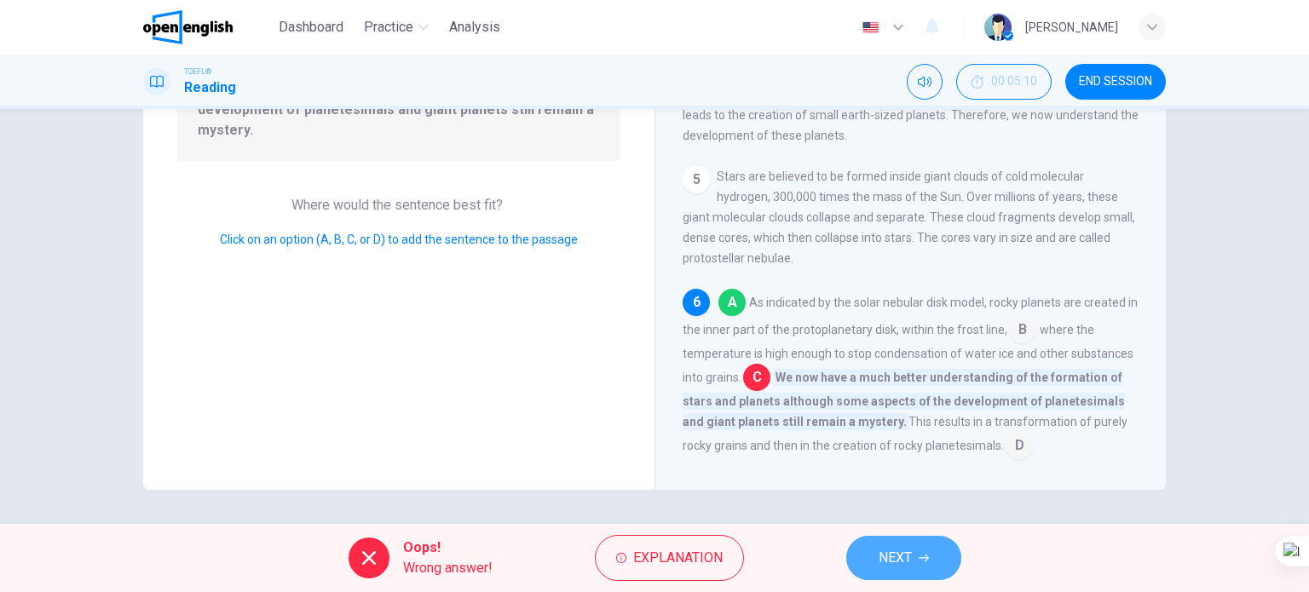
click at [897, 538] on button "NEXT" at bounding box center [903, 558] width 115 height 44
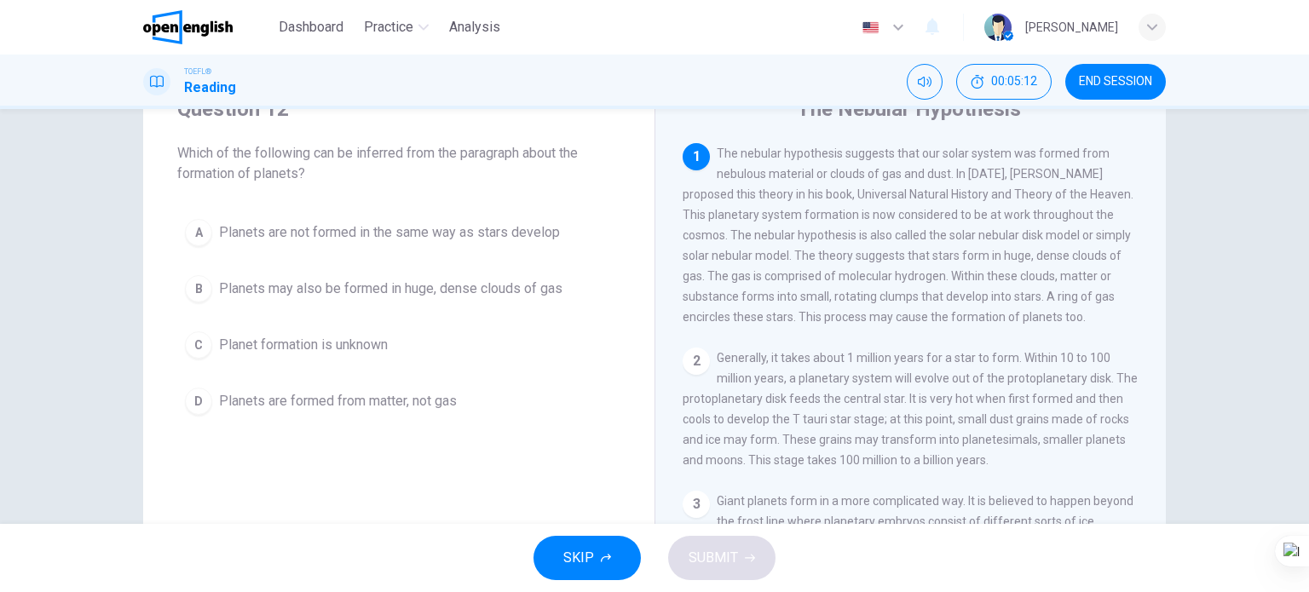
scroll to position [0, 0]
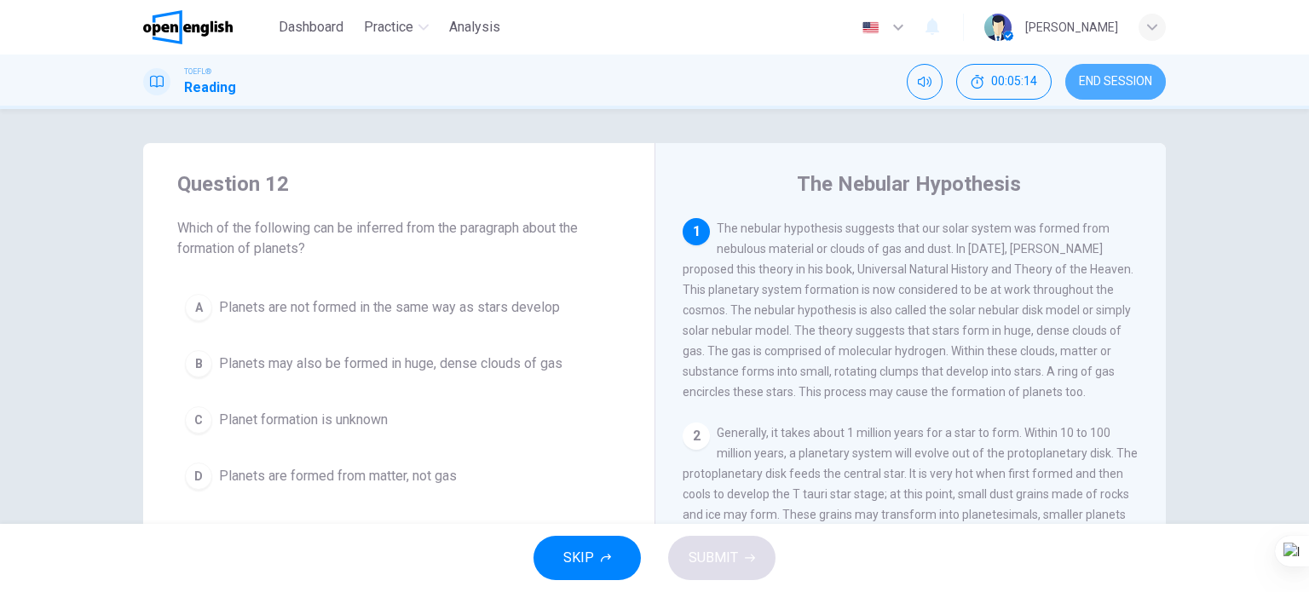
click at [1110, 85] on span "END SESSION" at bounding box center [1115, 82] width 73 height 14
